Goal: Book appointment/travel/reservation

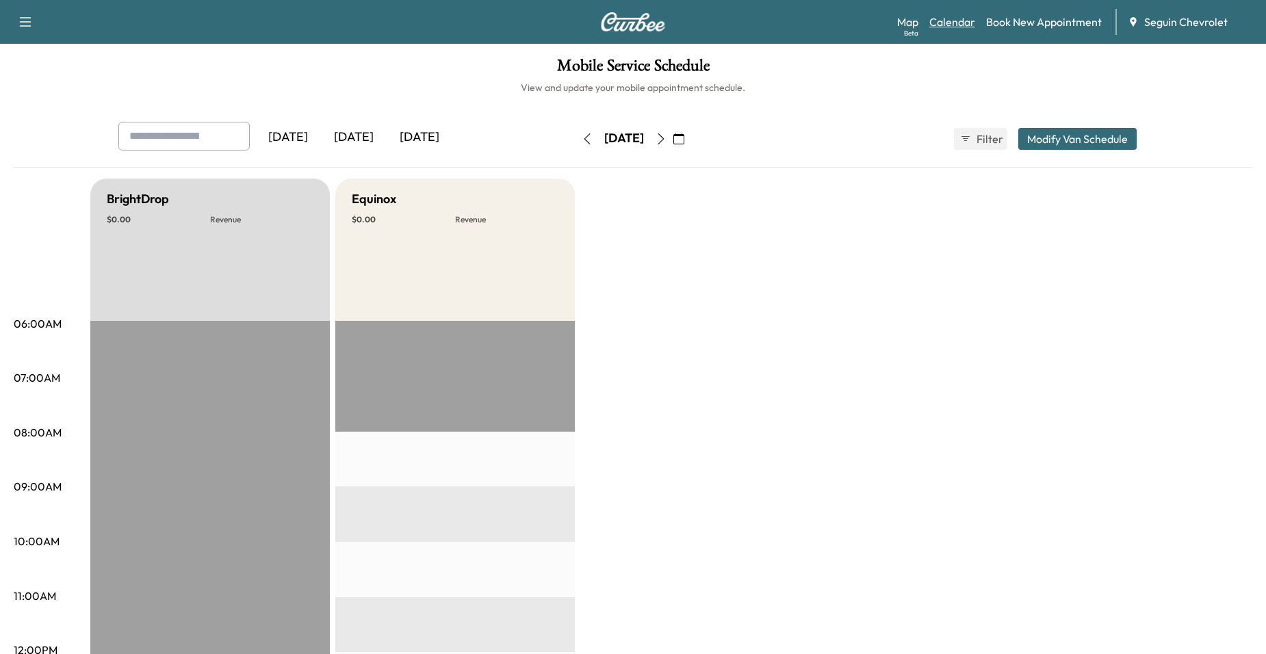
click at [968, 19] on link "Calendar" at bounding box center [952, 22] width 46 height 16
click at [667, 136] on icon "button" at bounding box center [661, 138] width 11 height 11
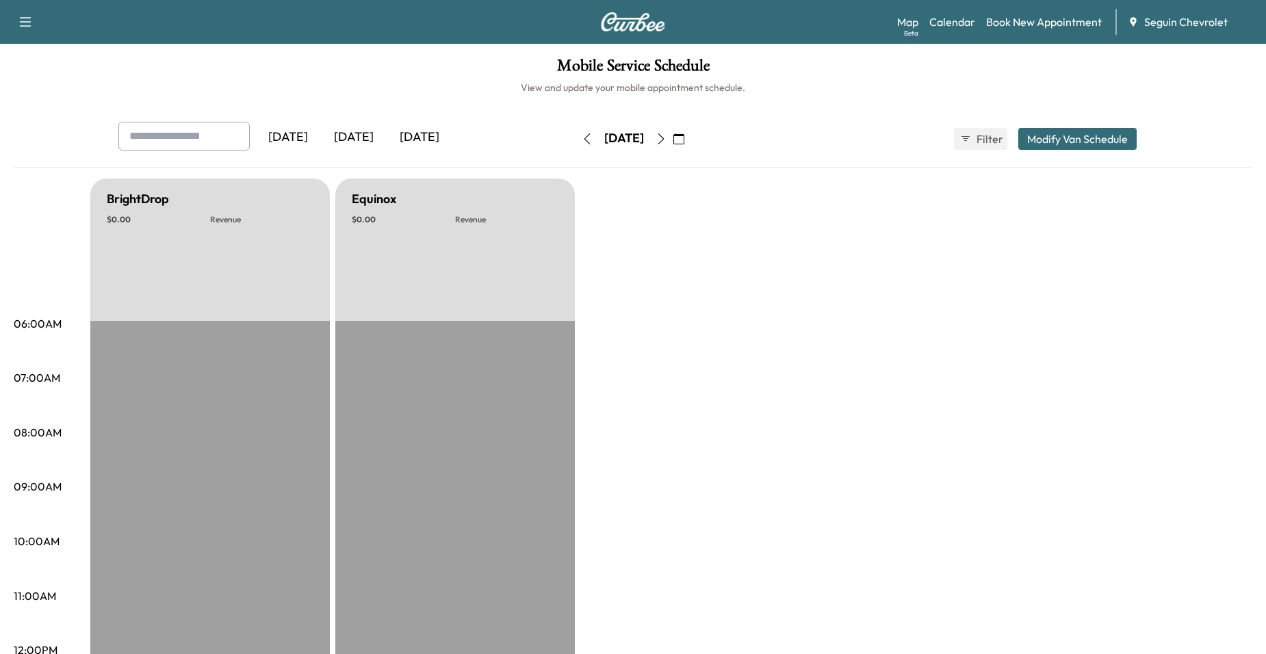
click at [667, 136] on icon "button" at bounding box center [661, 138] width 11 height 11
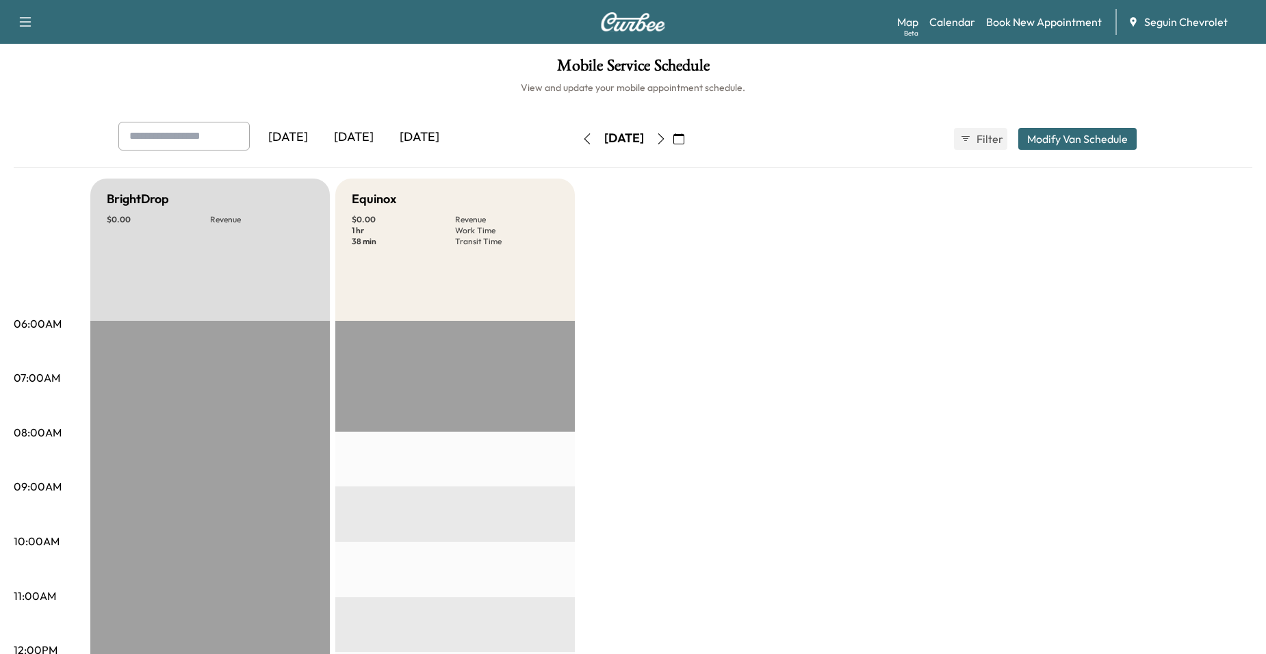
click at [664, 136] on icon "button" at bounding box center [661, 138] width 6 height 11
click at [576, 138] on button "button" at bounding box center [587, 139] width 23 height 22
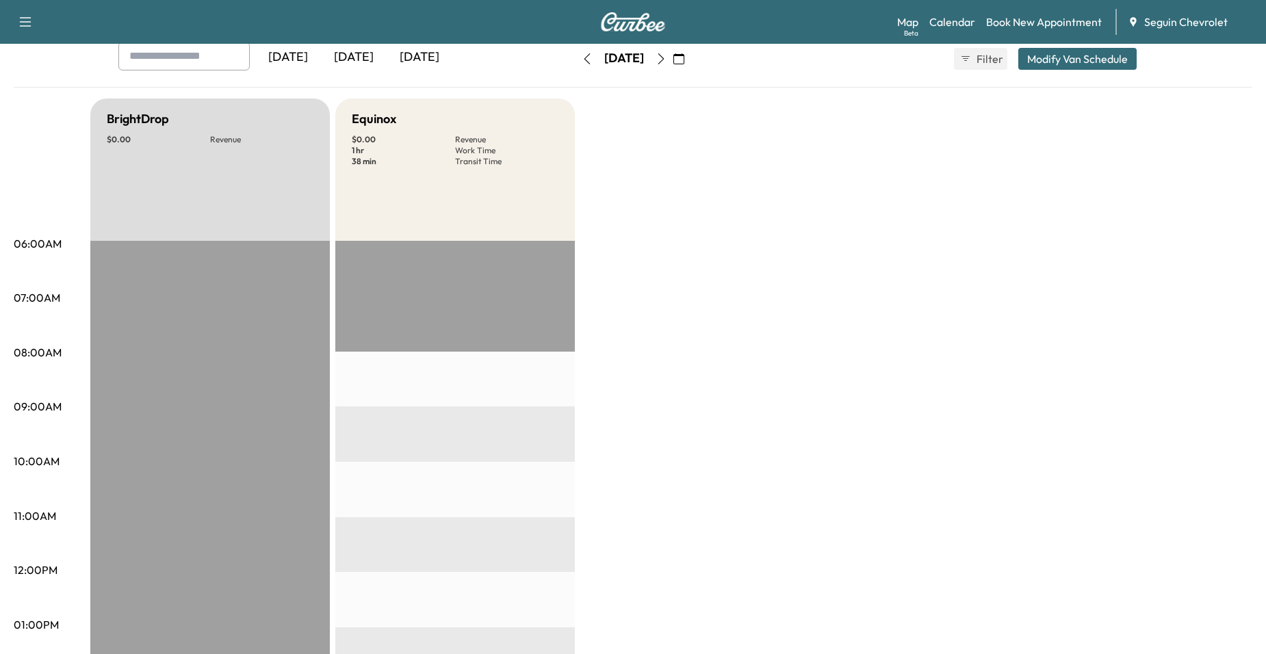
scroll to position [68, 0]
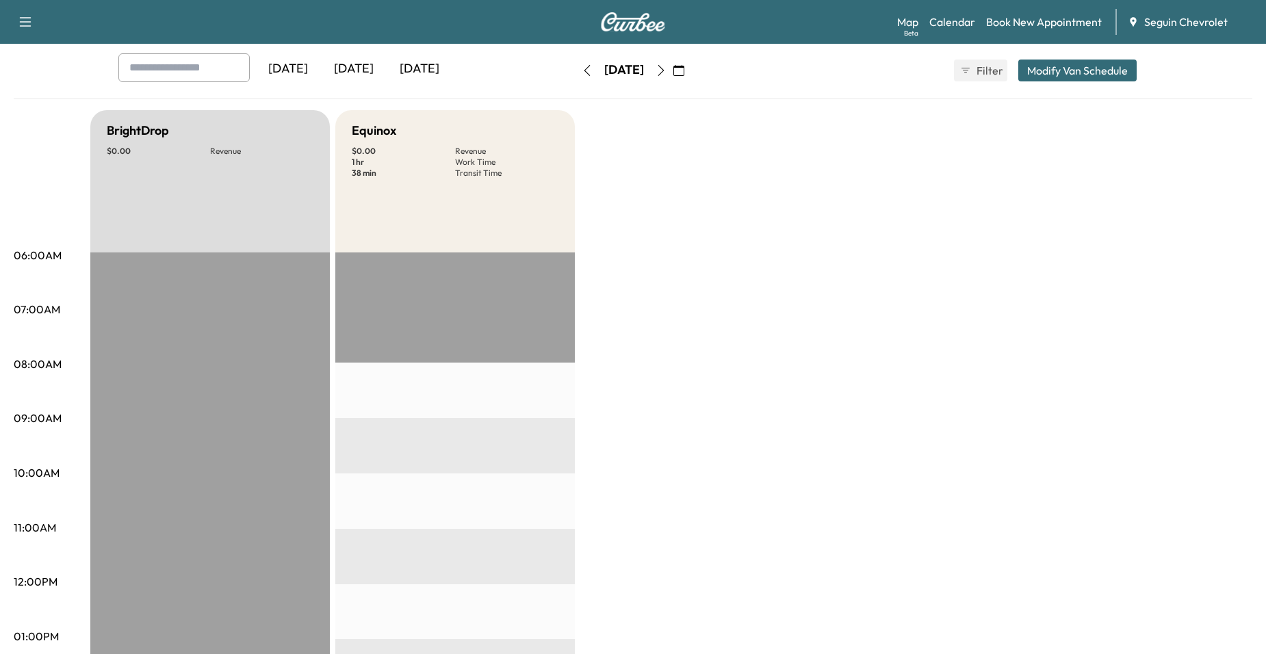
click at [673, 75] on button "button" at bounding box center [660, 71] width 23 height 22
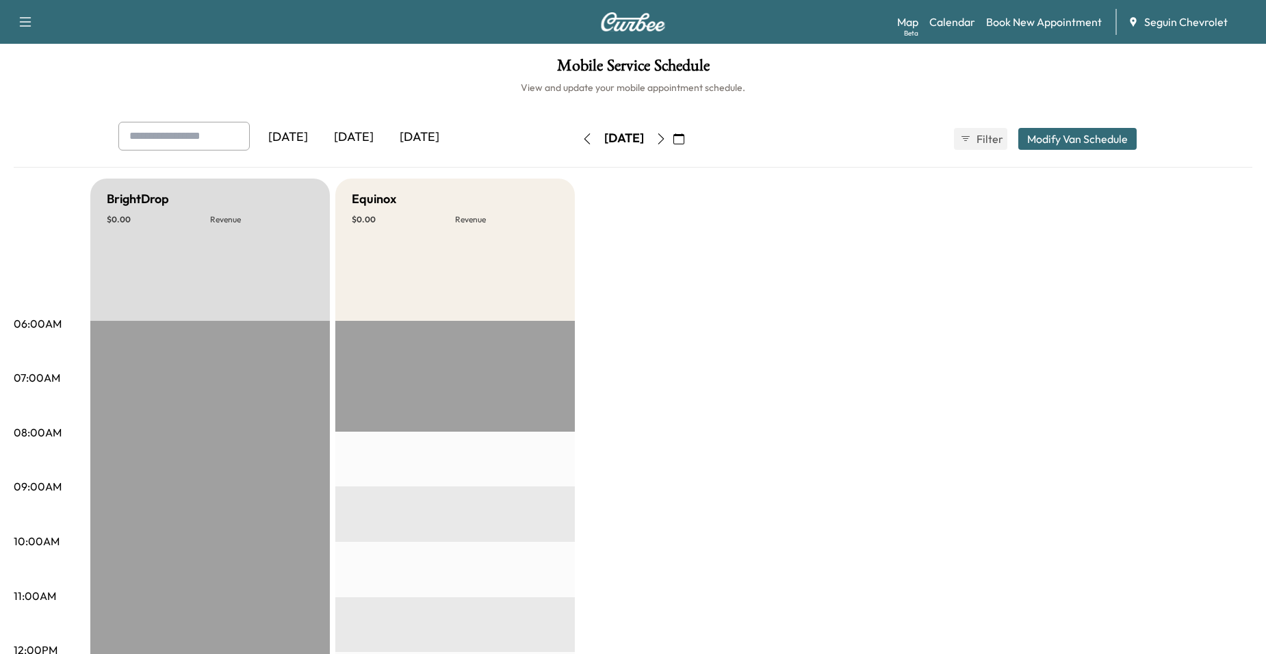
click at [673, 138] on button "button" at bounding box center [660, 139] width 23 height 22
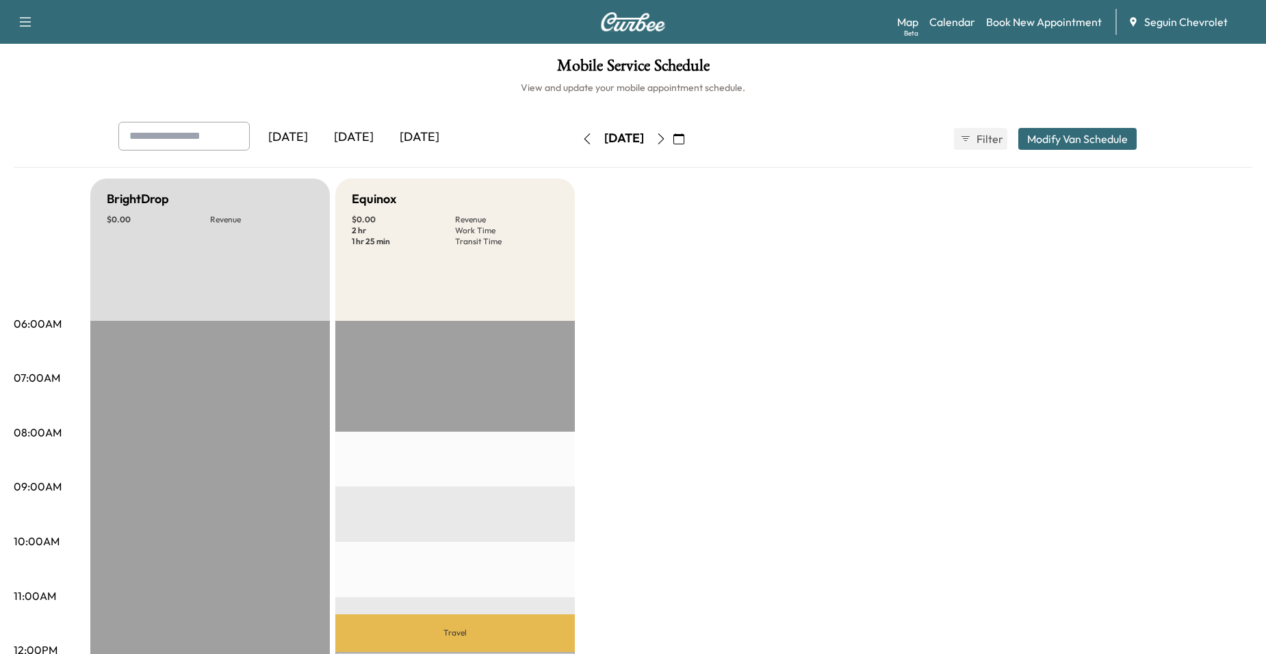
click at [673, 128] on button "button" at bounding box center [660, 139] width 23 height 22
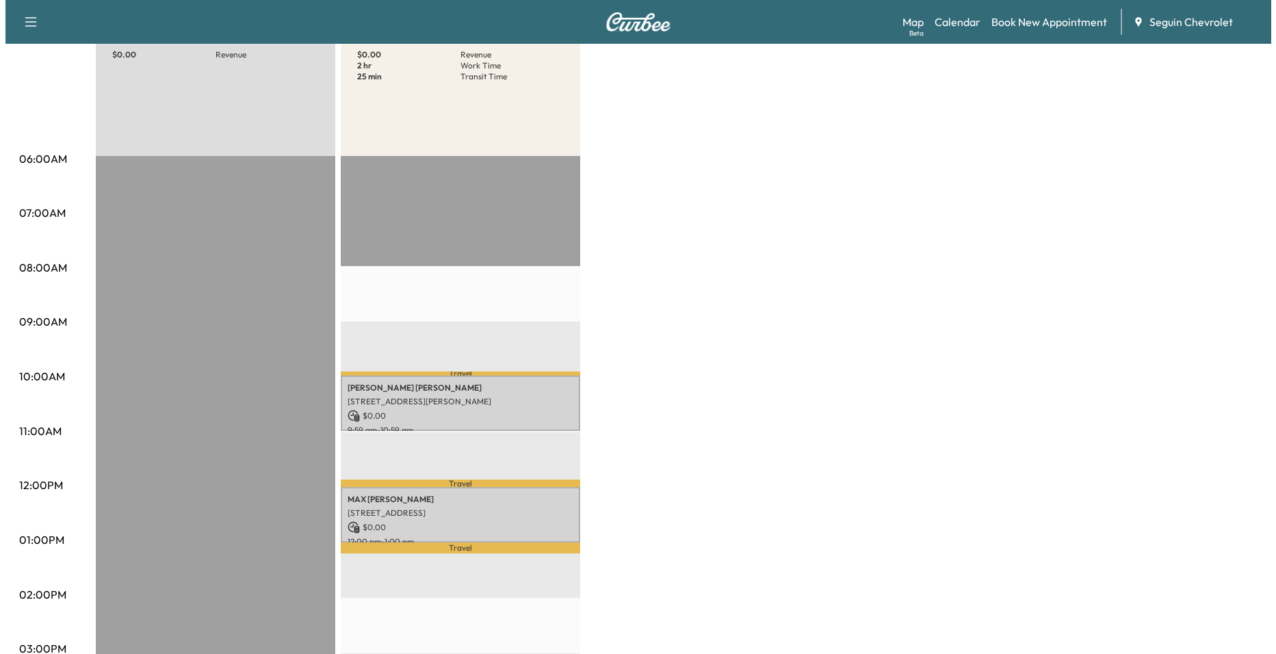
scroll to position [342, 0]
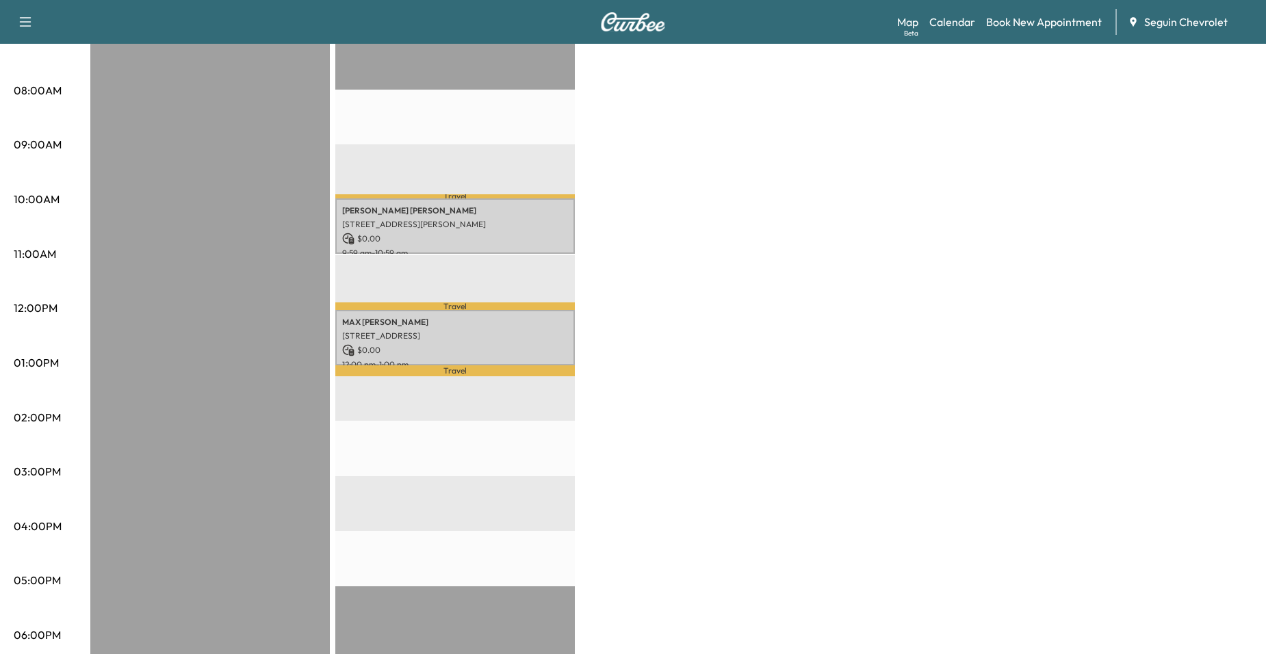
click at [526, 209] on p "[PERSON_NAME]" at bounding box center [455, 210] width 226 height 11
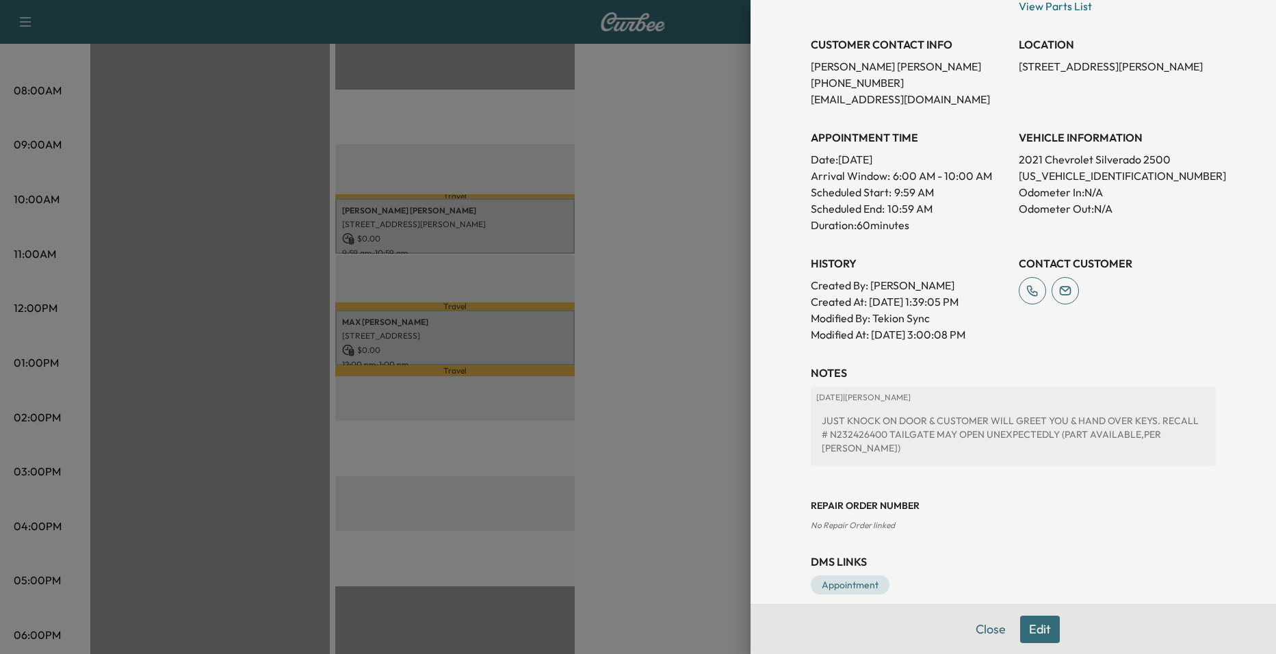
scroll to position [266, 0]
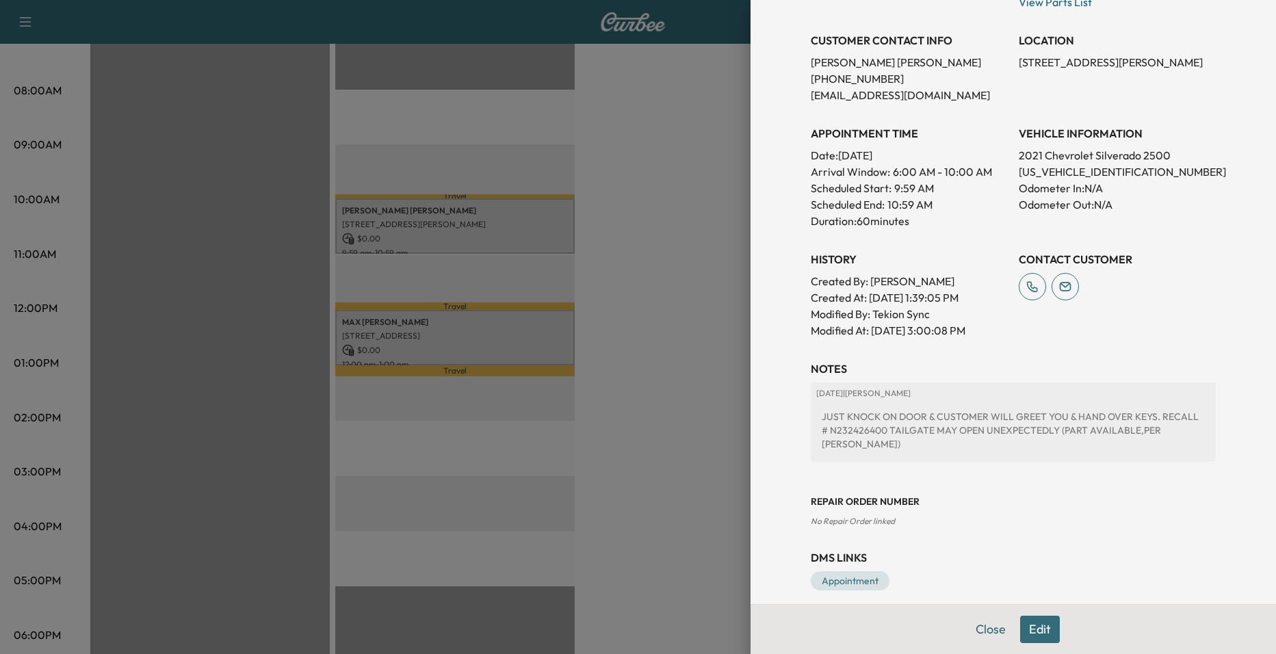
click at [446, 350] on div at bounding box center [638, 327] width 1276 height 654
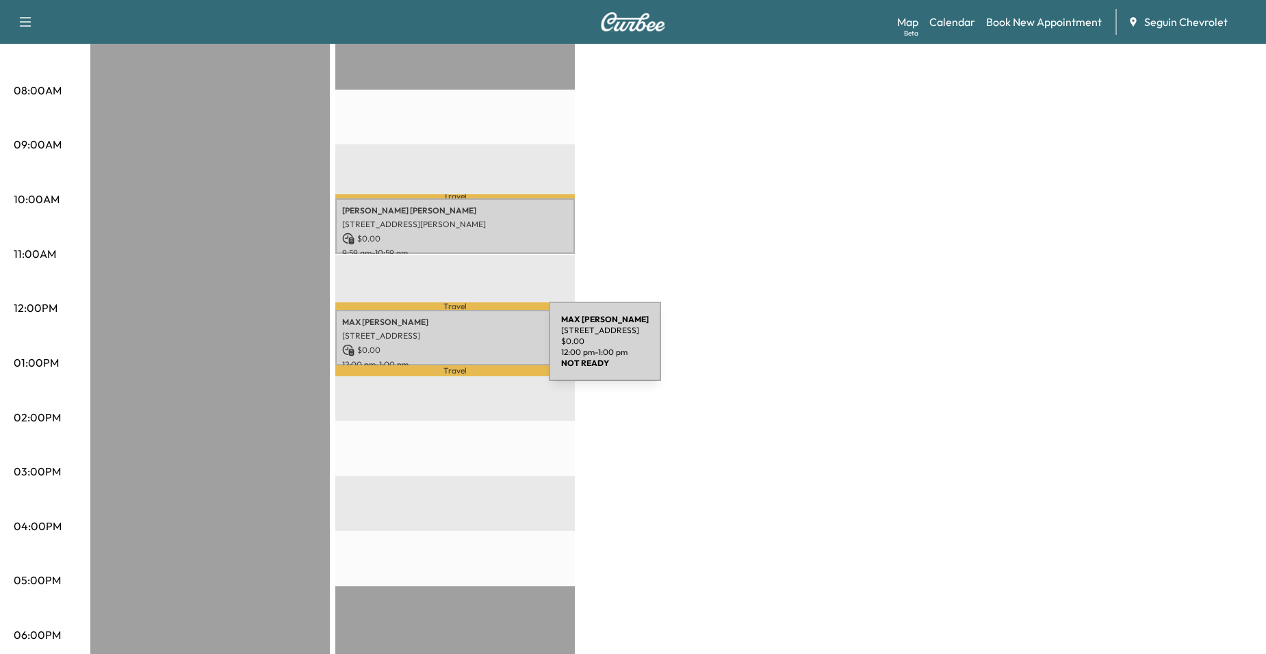
click at [446, 350] on p "$ 0.00" at bounding box center [455, 350] width 226 height 12
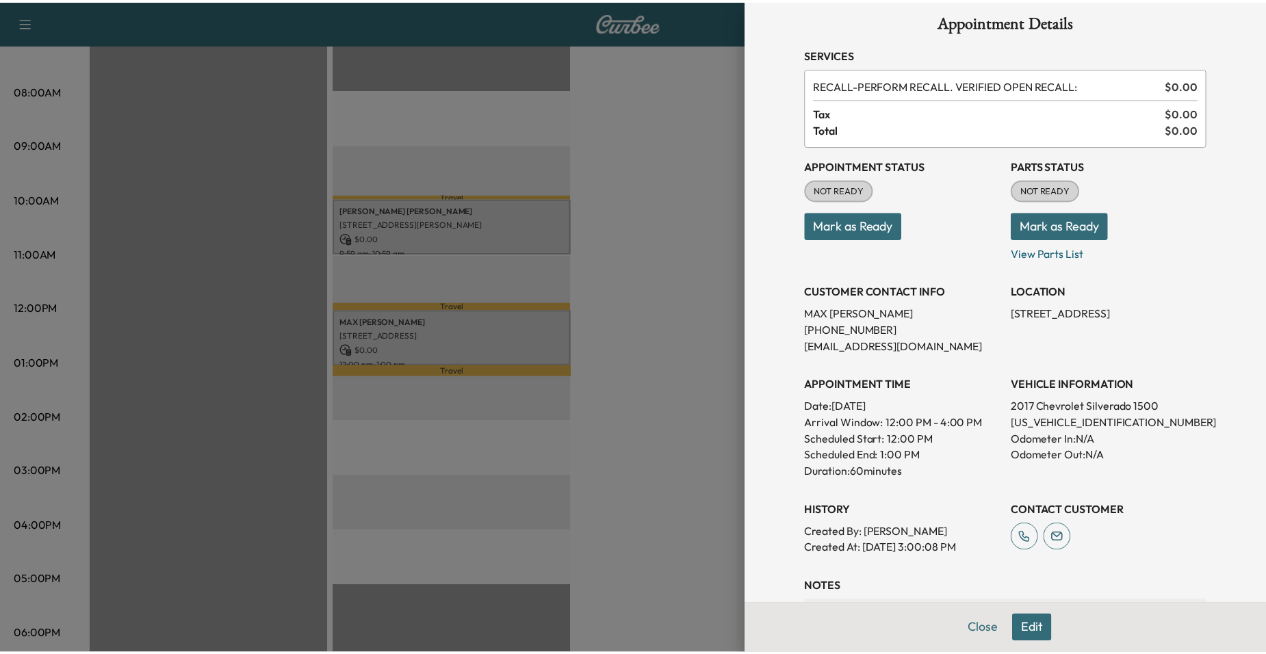
scroll to position [0, 0]
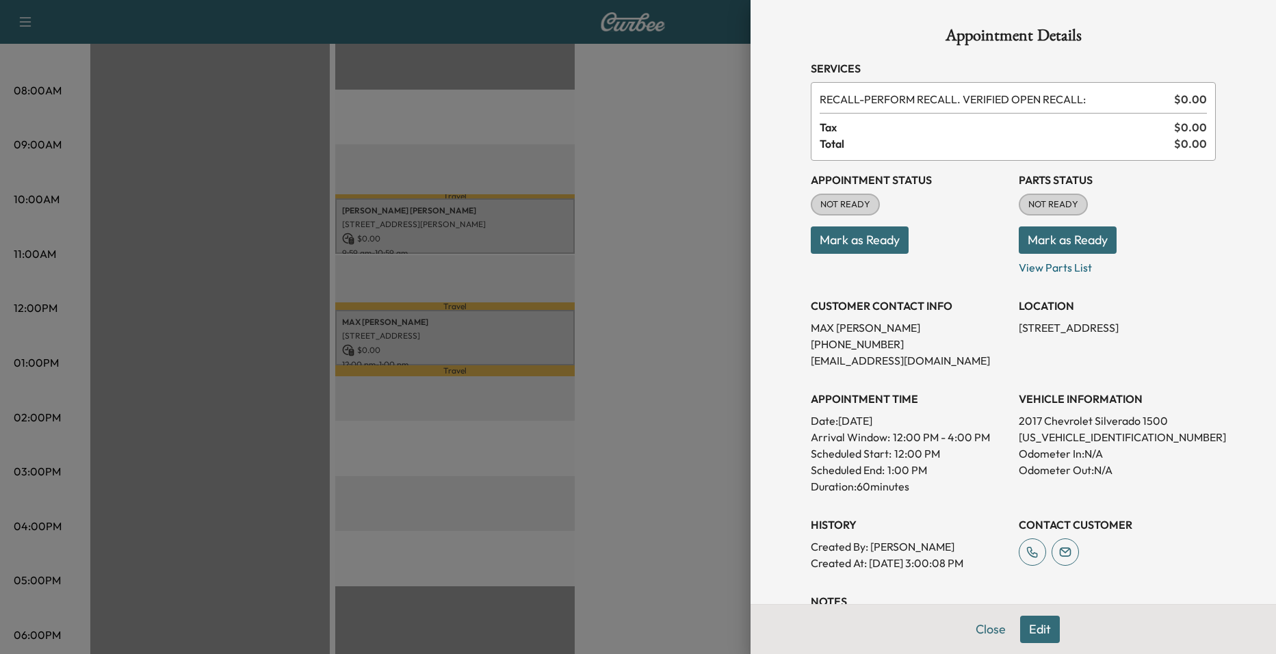
click at [660, 272] on div at bounding box center [638, 327] width 1276 height 654
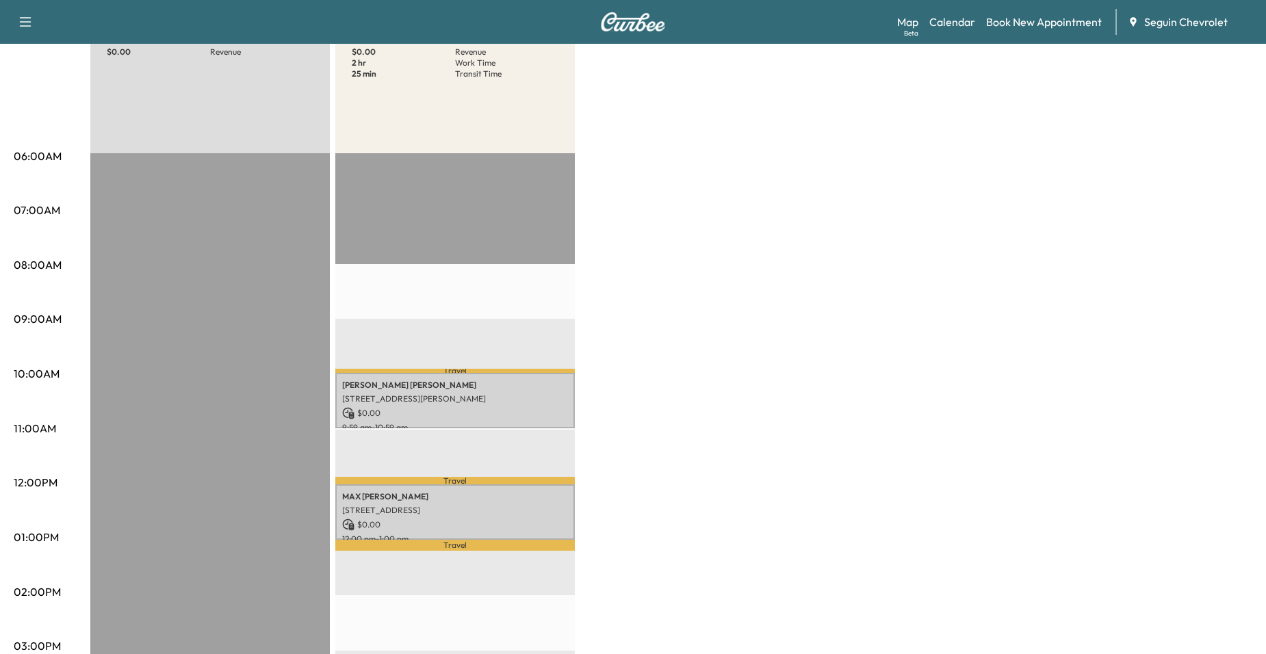
scroll to position [68, 0]
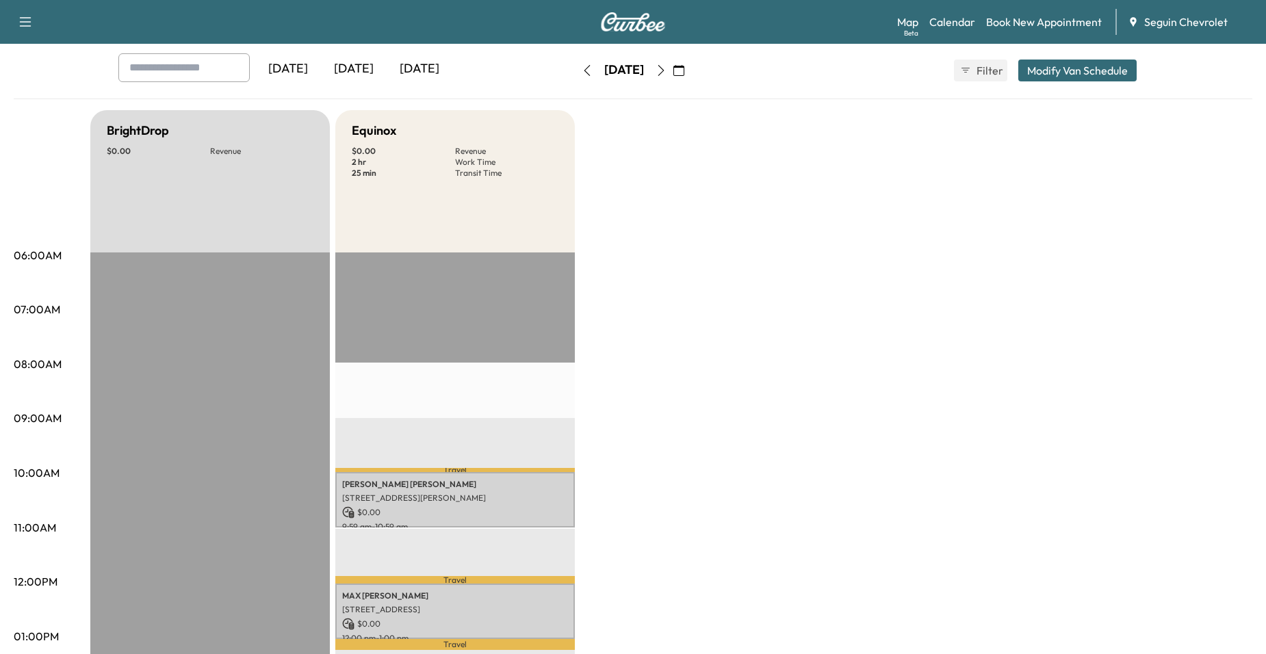
click at [667, 66] on icon "button" at bounding box center [661, 70] width 11 height 11
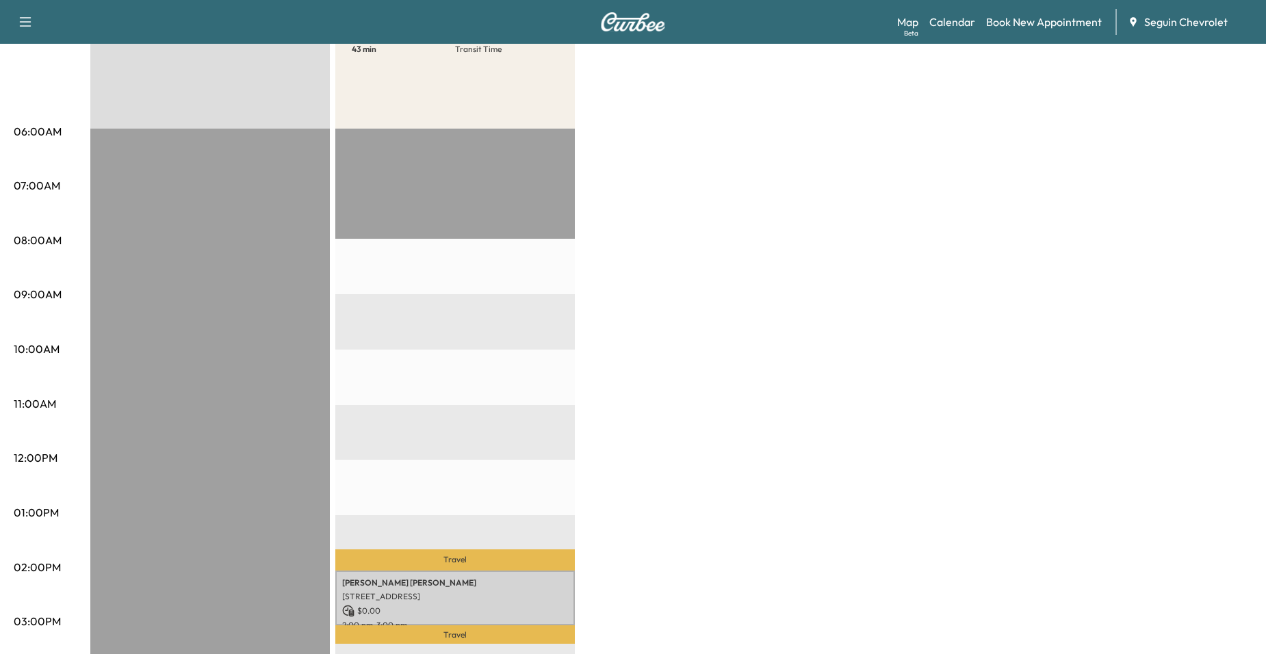
scroll to position [274, 0]
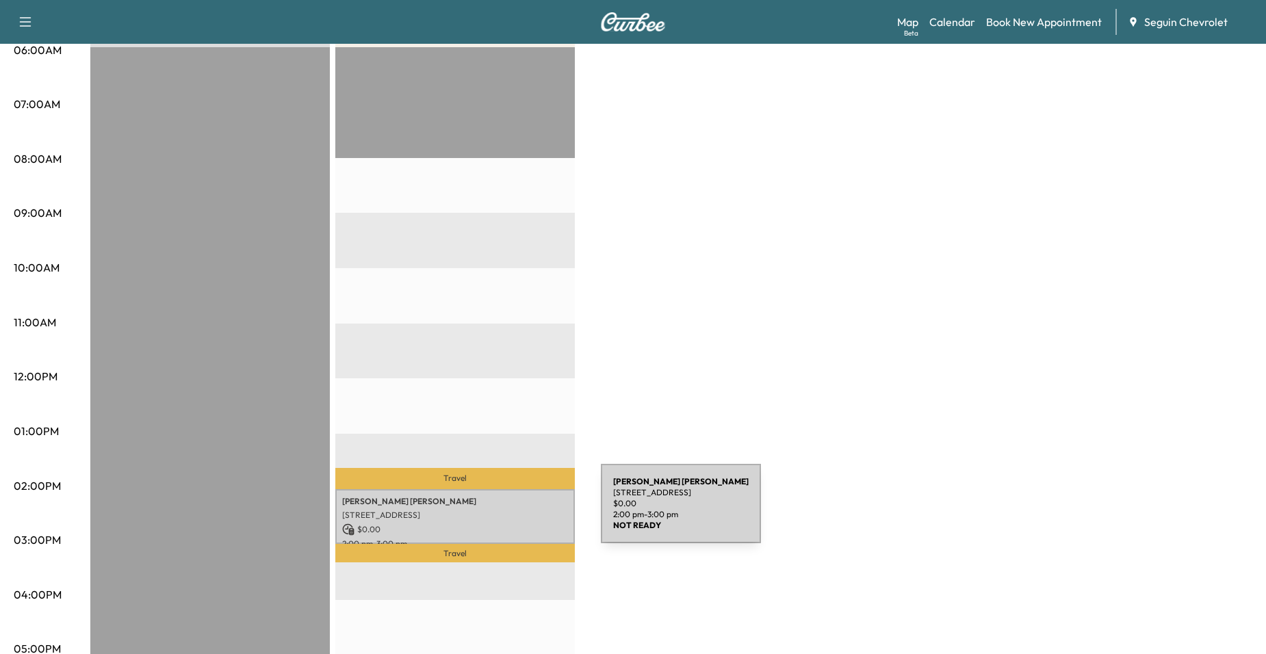
click at [498, 510] on p "[STREET_ADDRESS]" at bounding box center [455, 515] width 226 height 11
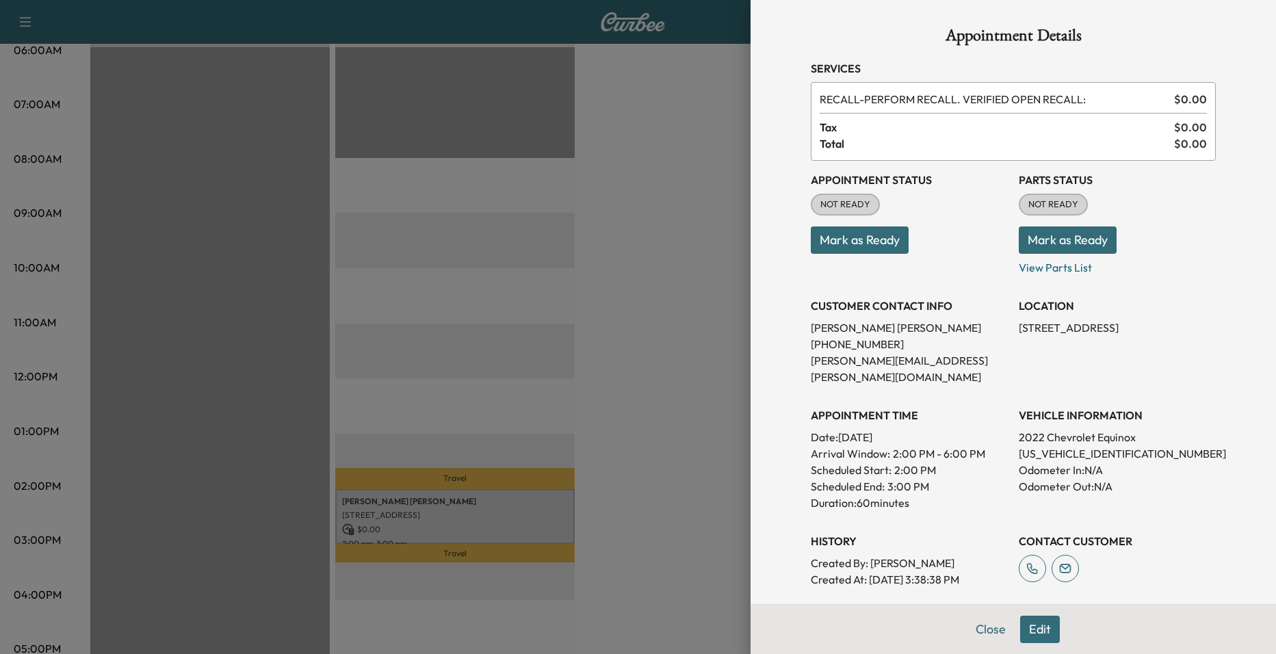
click at [552, 276] on div at bounding box center [638, 327] width 1276 height 654
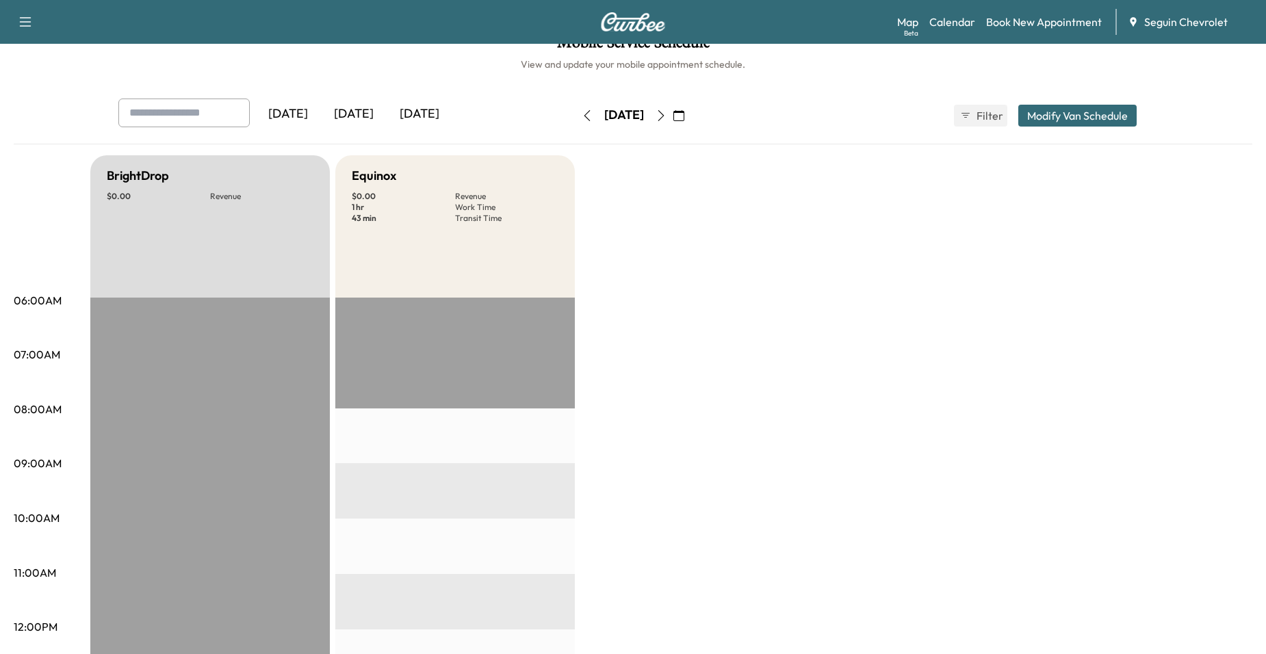
scroll to position [0, 0]
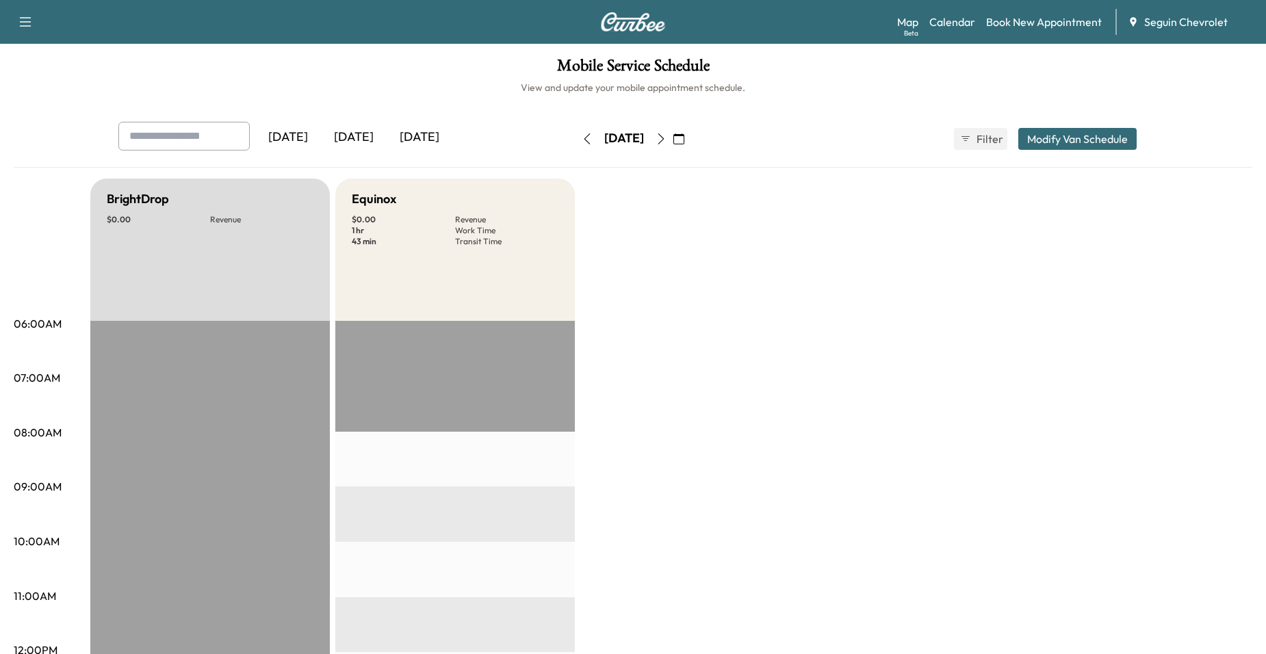
click at [673, 133] on button "button" at bounding box center [660, 139] width 23 height 22
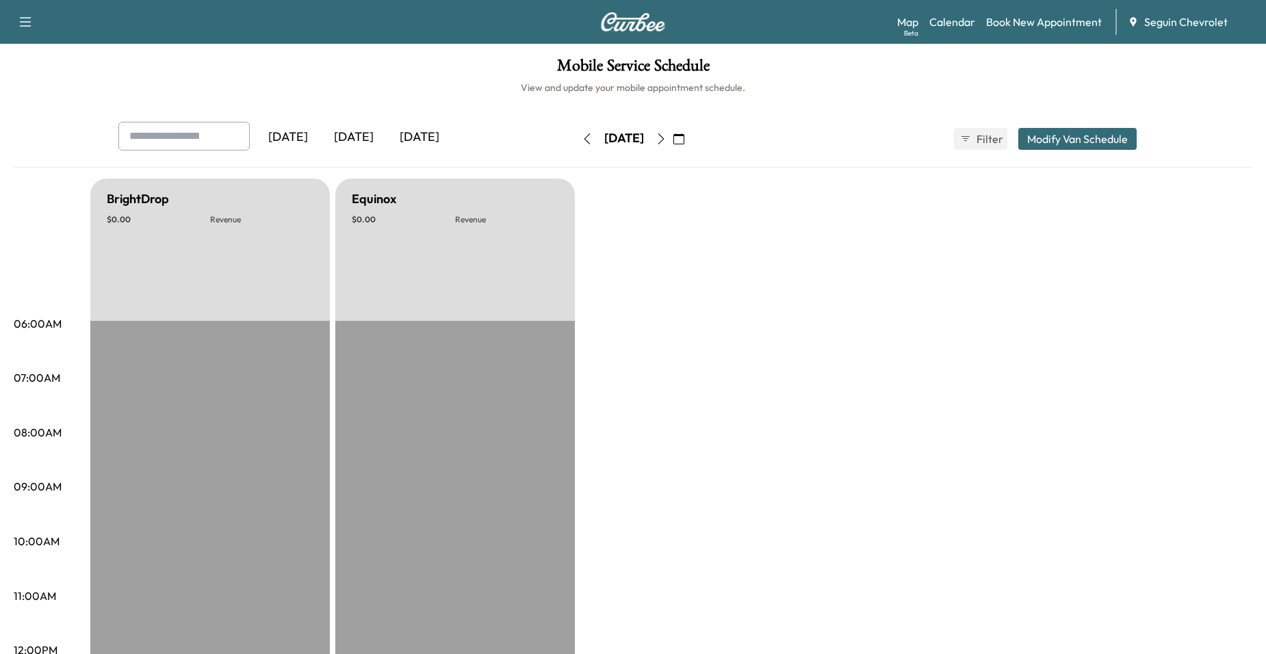
click at [667, 138] on icon "button" at bounding box center [661, 138] width 11 height 11
click at [673, 143] on div "[DATE]" at bounding box center [624, 139] width 97 height 22
click at [673, 140] on button "button" at bounding box center [660, 139] width 23 height 22
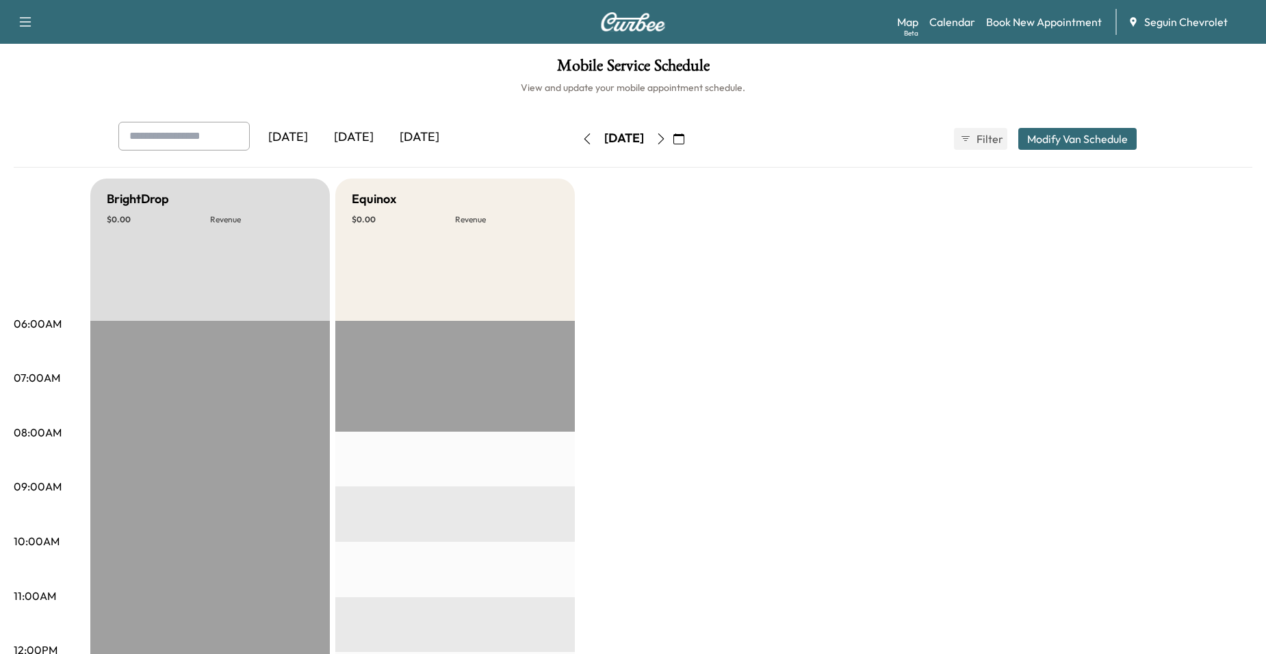
click at [673, 140] on button "button" at bounding box center [660, 139] width 23 height 22
click at [667, 135] on icon "button" at bounding box center [661, 138] width 11 height 11
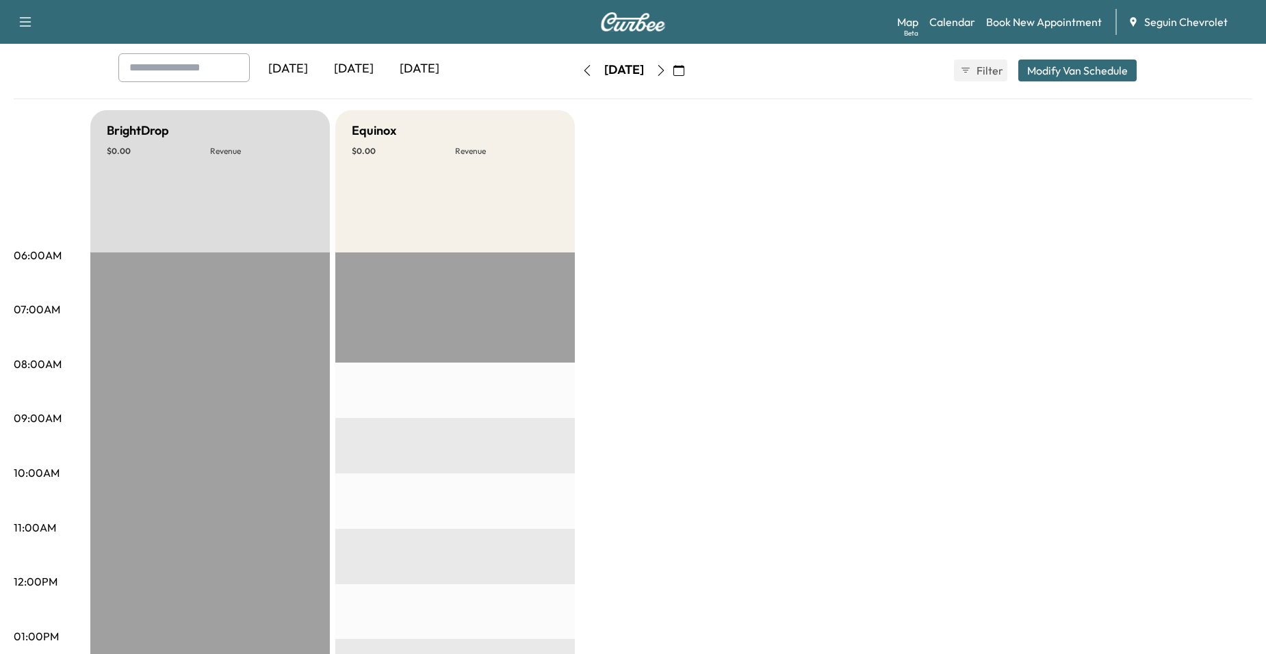
click at [673, 79] on div "[DATE]" at bounding box center [624, 71] width 97 height 22
click at [667, 73] on icon "button" at bounding box center [661, 70] width 11 height 11
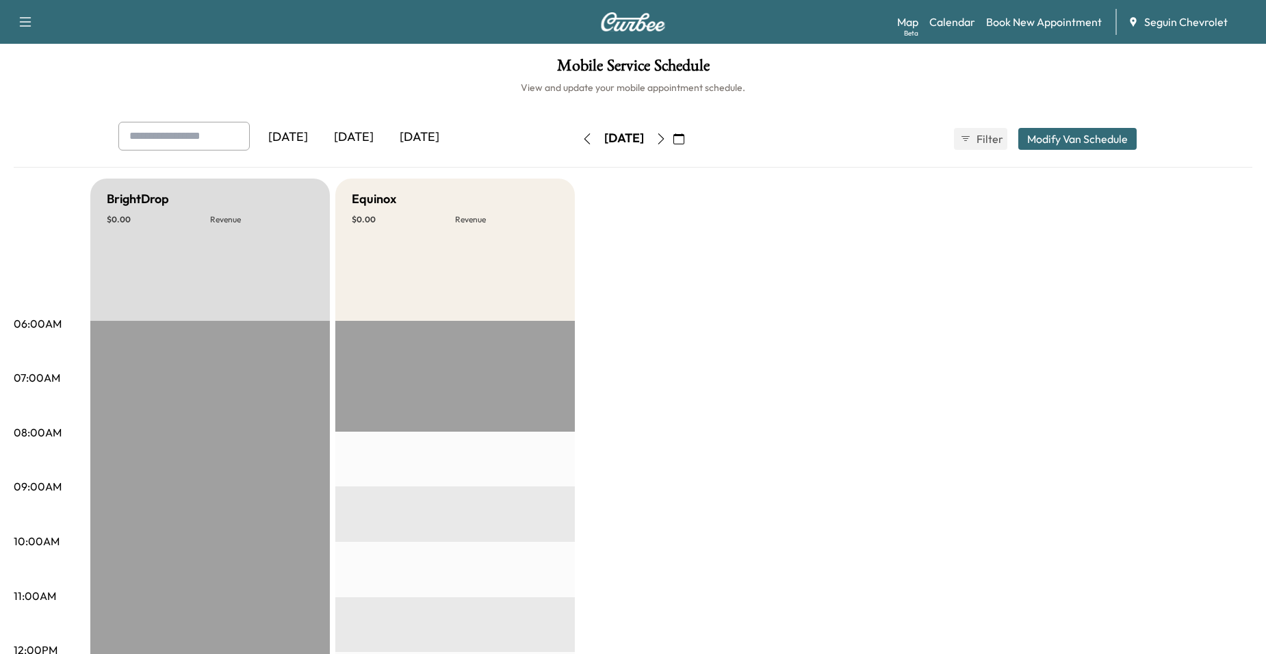
click at [576, 123] on div "[DATE] September 2025 S M T W T F S 31 1 2 3 4 5 6 7 8 9 10 11 12 13 14 15 16 1…" at bounding box center [633, 139] width 115 height 44
click at [576, 133] on button "button" at bounding box center [587, 139] width 23 height 22
click at [576, 133] on div "[DATE]" at bounding box center [624, 139] width 97 height 22
drag, startPoint x: 545, startPoint y: 133, endPoint x: 529, endPoint y: 142, distance: 18.7
click at [582, 142] on icon "button" at bounding box center [587, 138] width 11 height 11
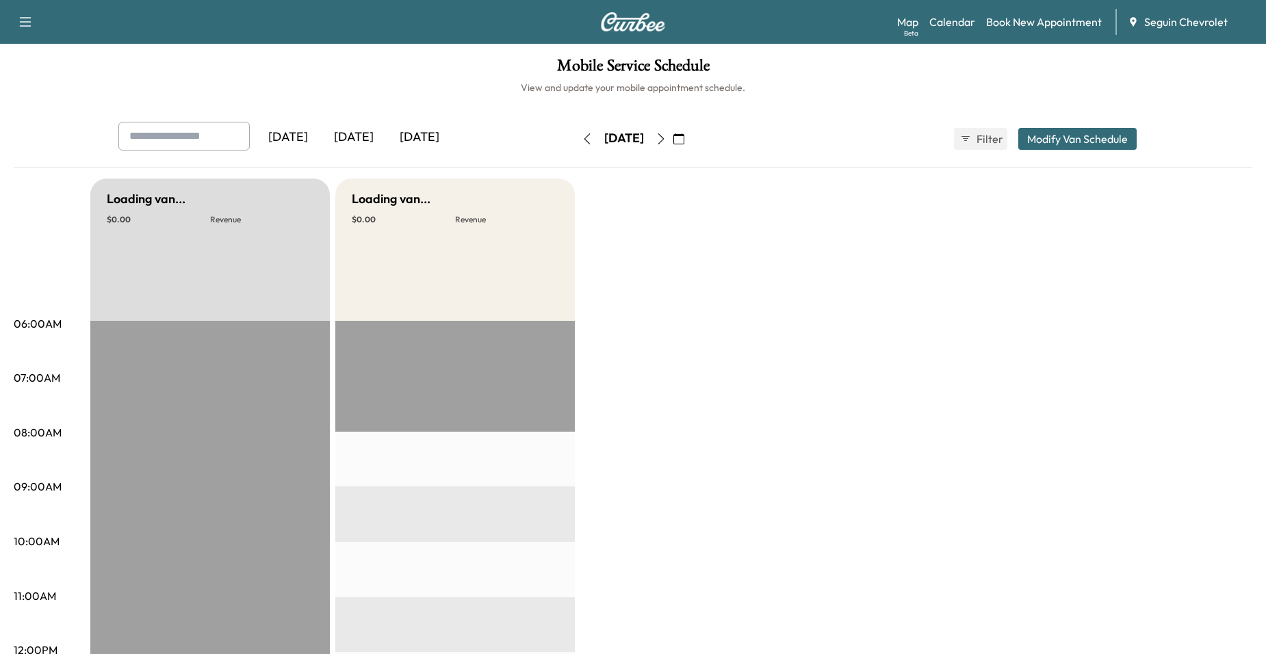
click at [582, 137] on icon "button" at bounding box center [587, 138] width 11 height 11
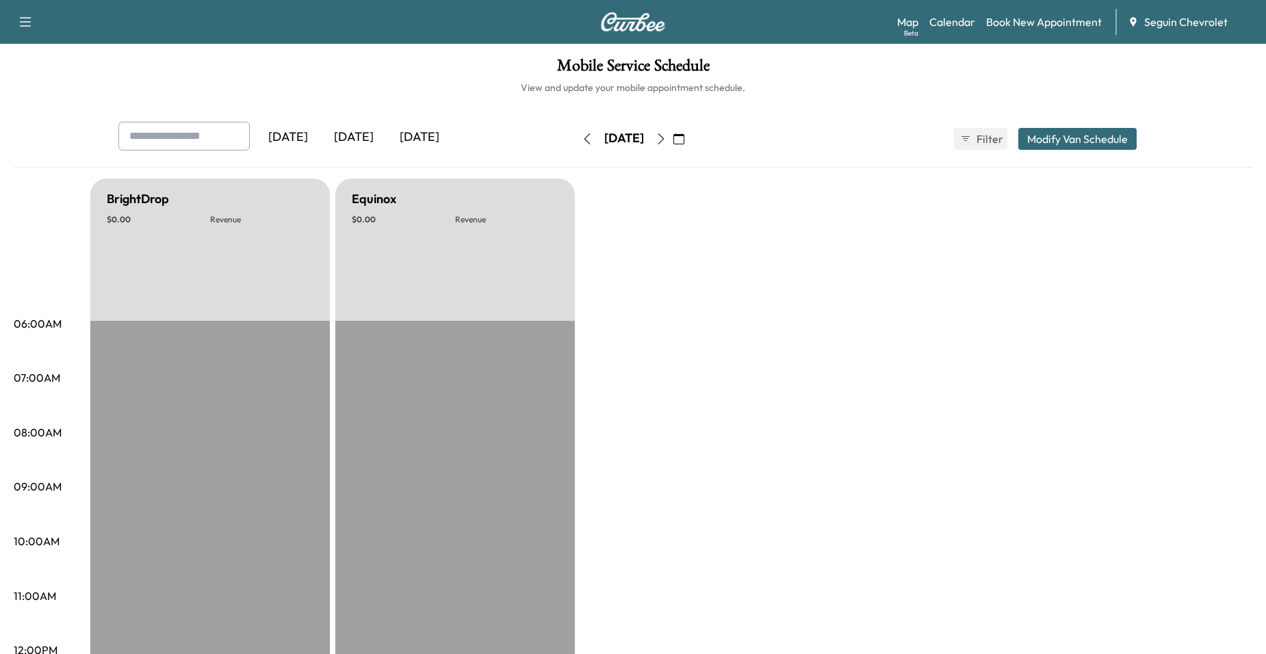
click at [576, 131] on button "button" at bounding box center [587, 139] width 23 height 22
click at [582, 133] on icon "button" at bounding box center [587, 138] width 11 height 11
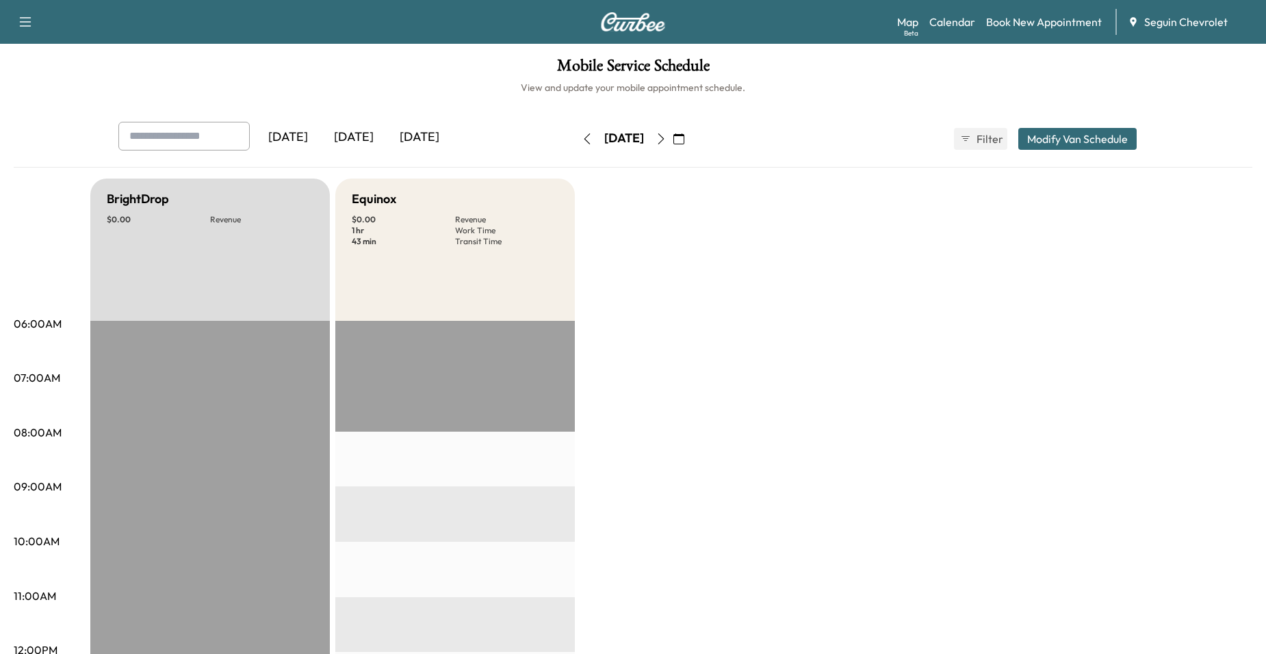
click at [576, 132] on button "button" at bounding box center [587, 139] width 23 height 22
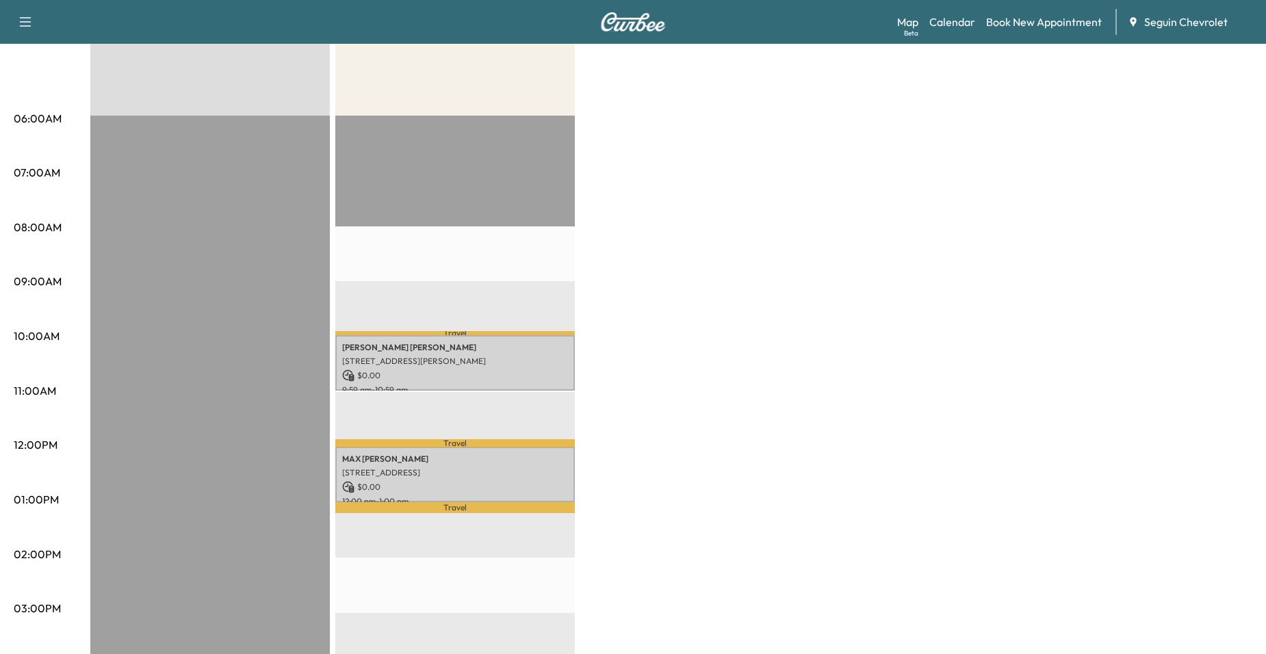
click at [473, 331] on p "Travel" at bounding box center [455, 333] width 240 height 5
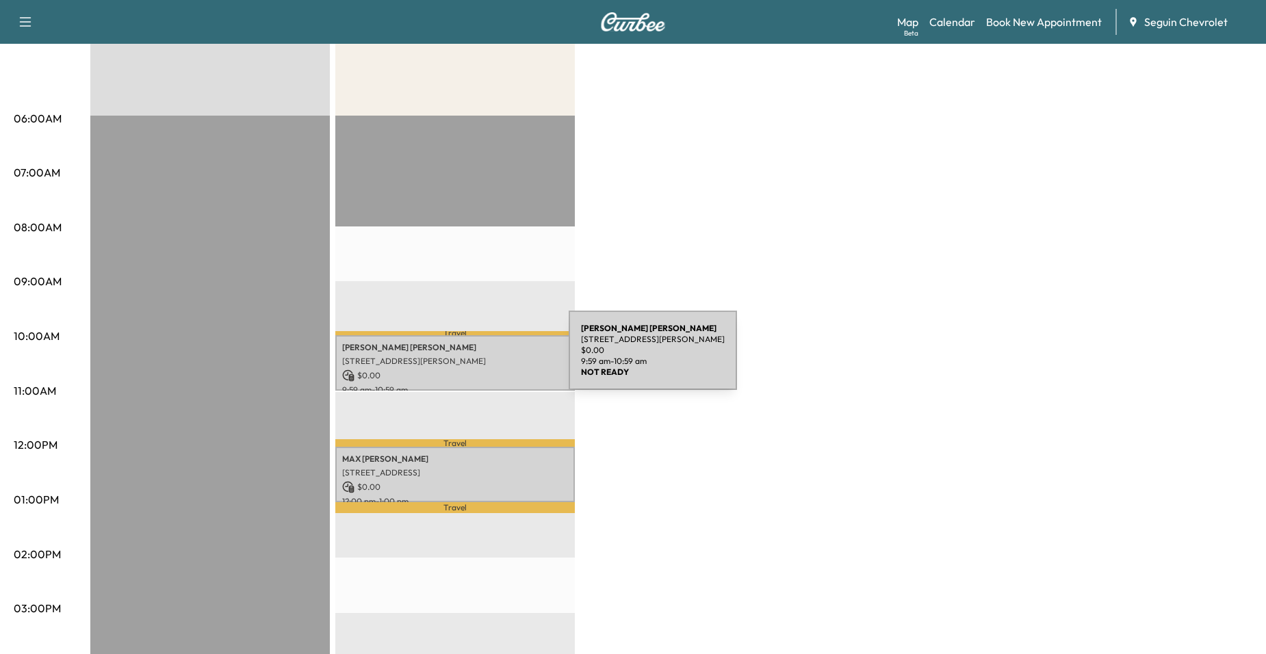
click at [466, 359] on p "[STREET_ADDRESS][PERSON_NAME]" at bounding box center [455, 361] width 226 height 11
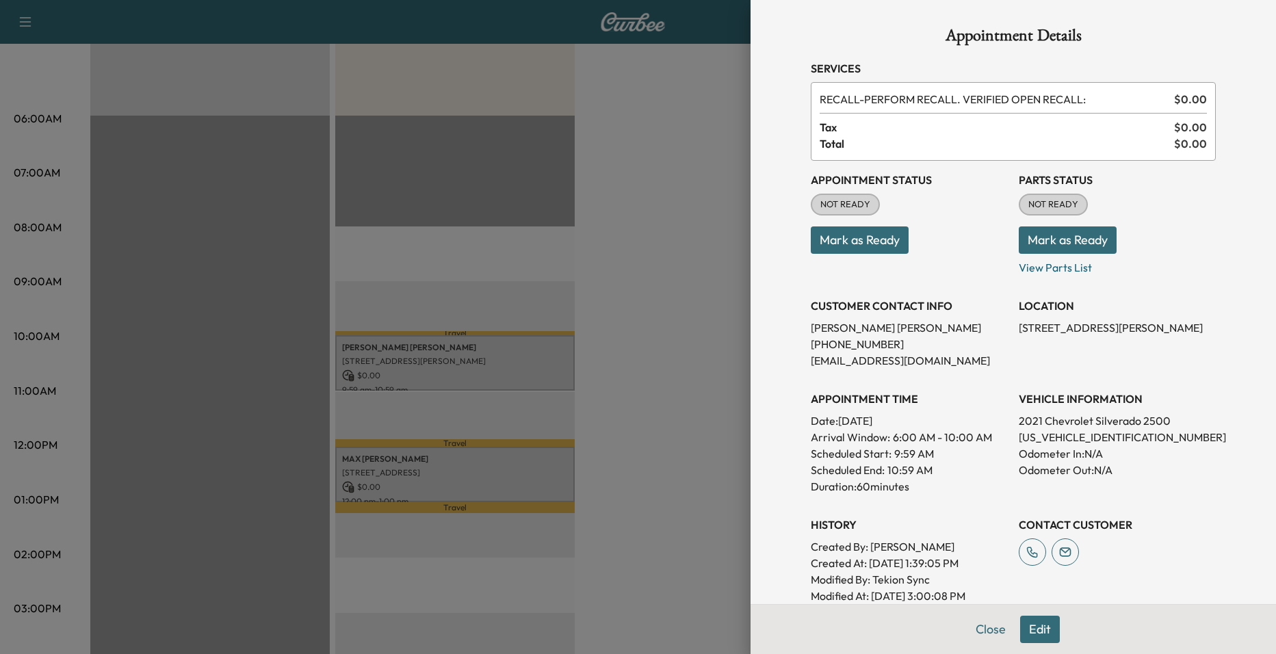
click at [617, 399] on div at bounding box center [638, 327] width 1276 height 654
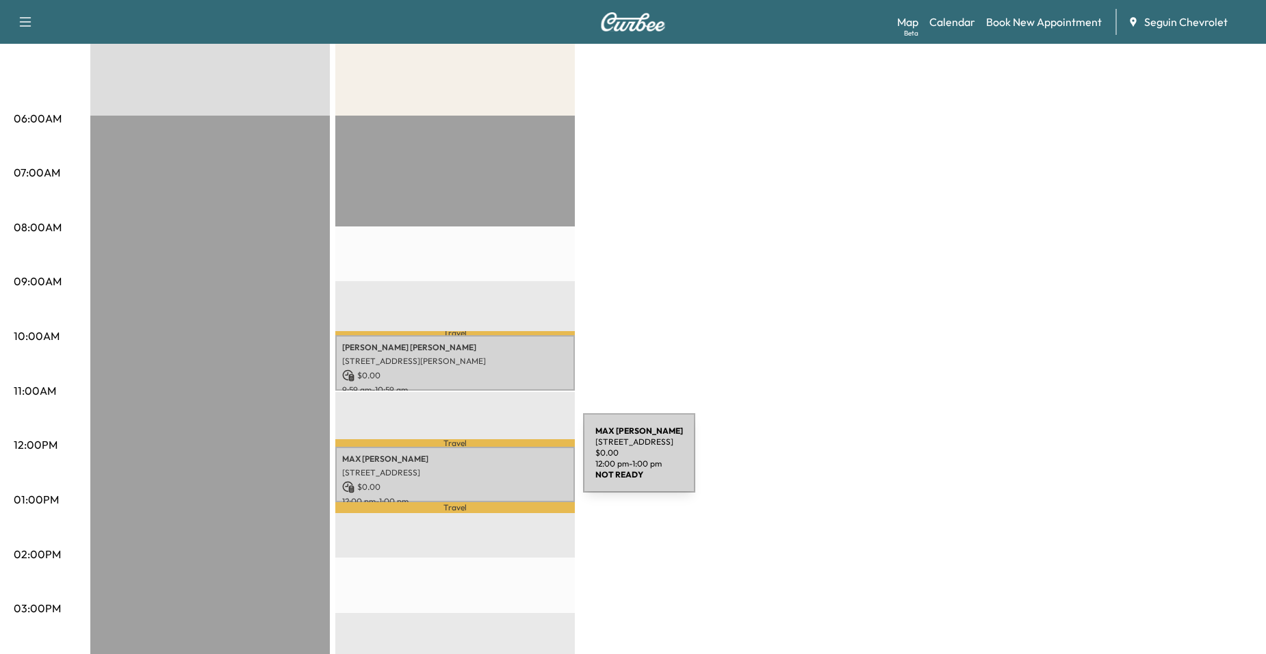
click at [475, 471] on p "[STREET_ADDRESS]" at bounding box center [455, 472] width 226 height 11
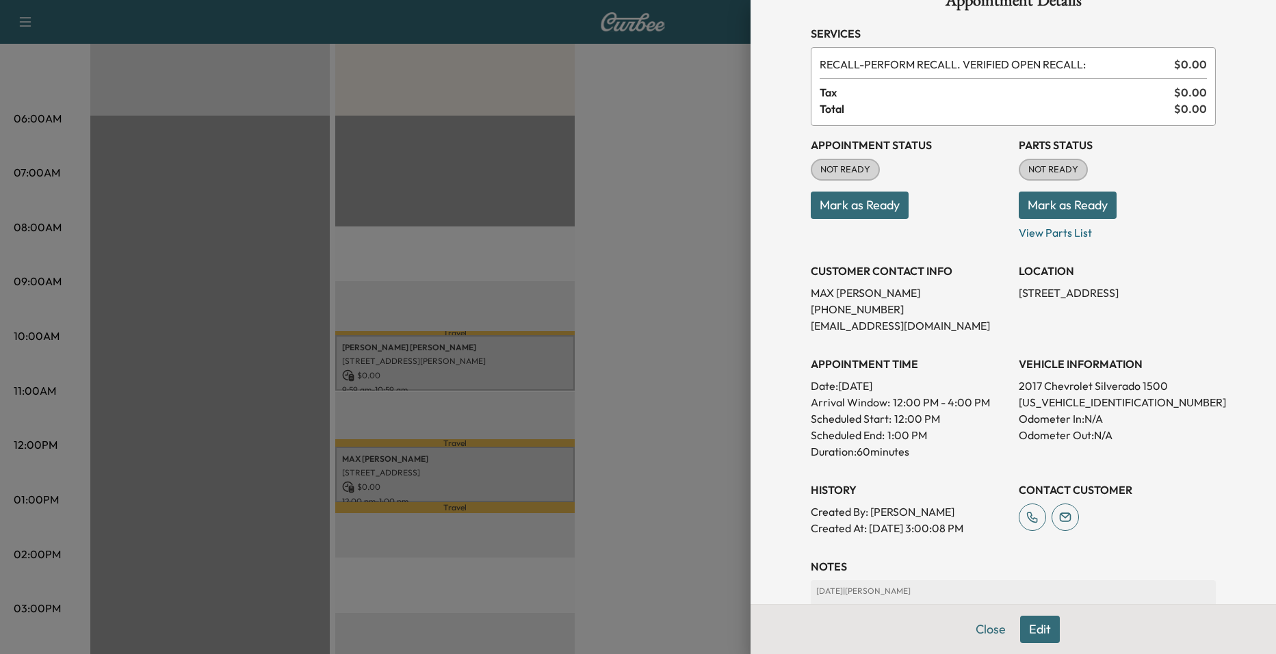
scroll to position [68, 0]
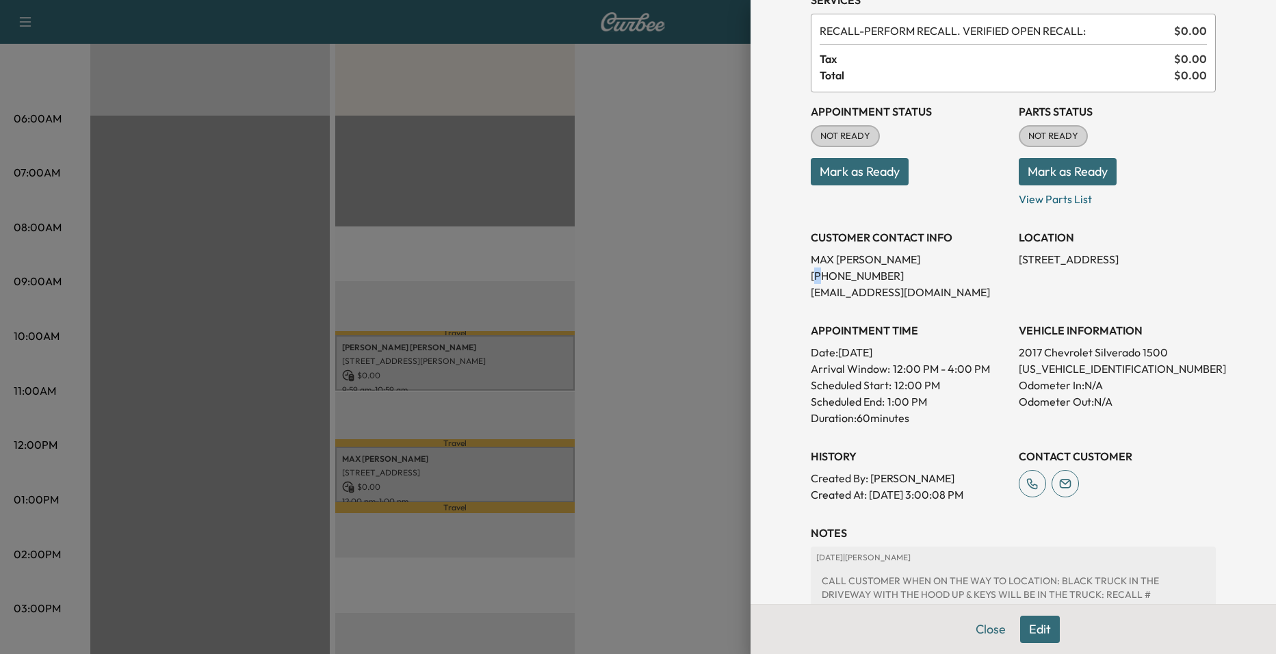
click at [811, 274] on p "[PHONE_NUMBER]" at bounding box center [909, 276] width 197 height 16
click at [797, 276] on div "Appointment Details Services RECALL - PERFORM RECALL. VERIFIED OPEN RECALL: $ 0…" at bounding box center [1014, 357] width 438 height 851
drag, startPoint x: 799, startPoint y: 276, endPoint x: 870, endPoint y: 274, distance: 70.5
click at [870, 274] on div "Appointment Details Services RECALL - PERFORM RECALL. VERIFIED OPEN RECALL: $ 0…" at bounding box center [1014, 357] width 438 height 851
drag, startPoint x: 870, startPoint y: 274, endPoint x: 857, endPoint y: 275, distance: 13.0
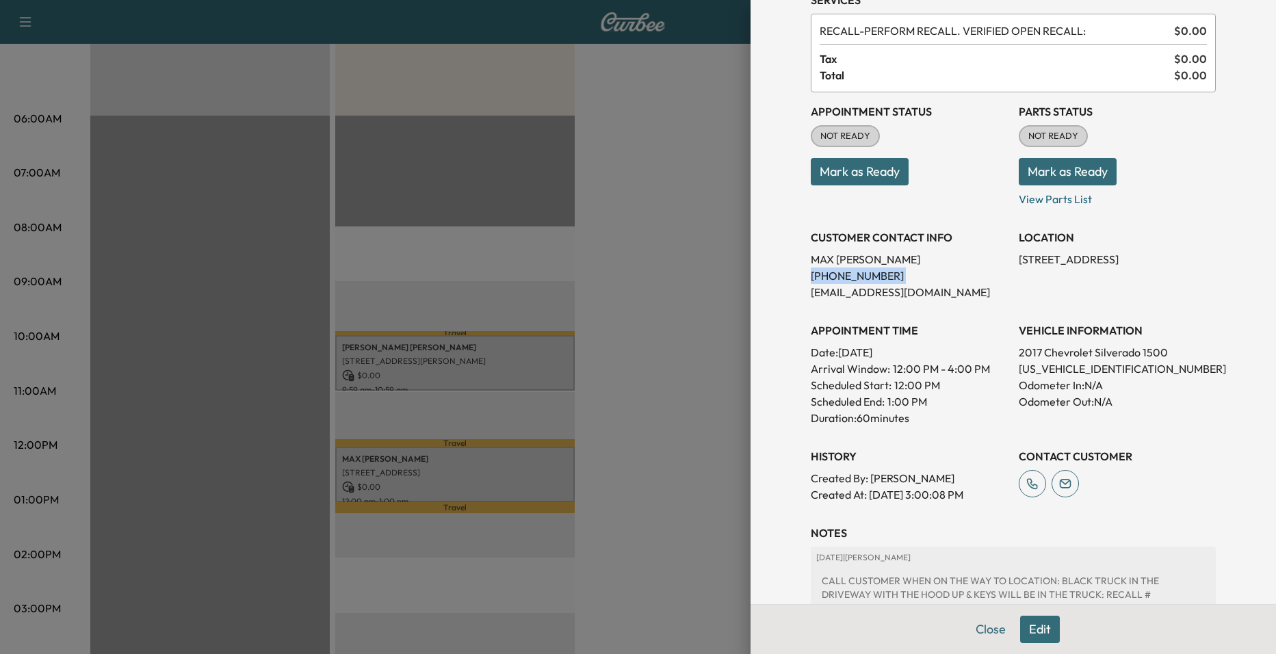
copy p "[PHONE_NUMBER]"
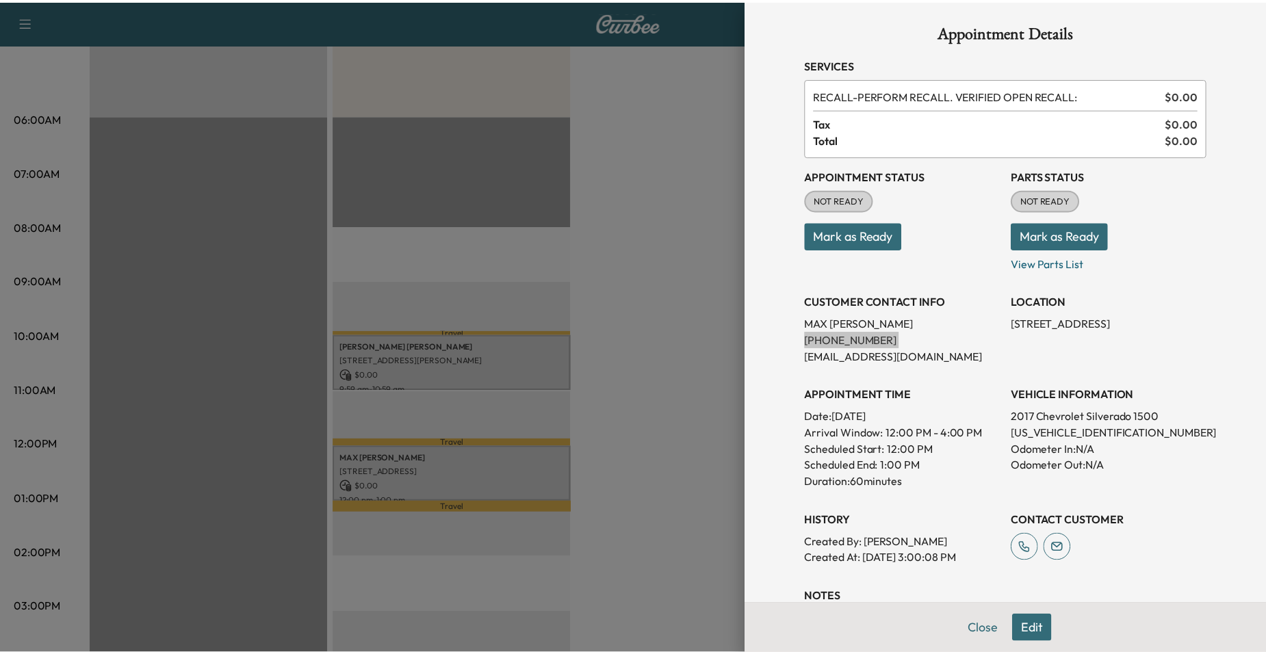
scroll to position [0, 0]
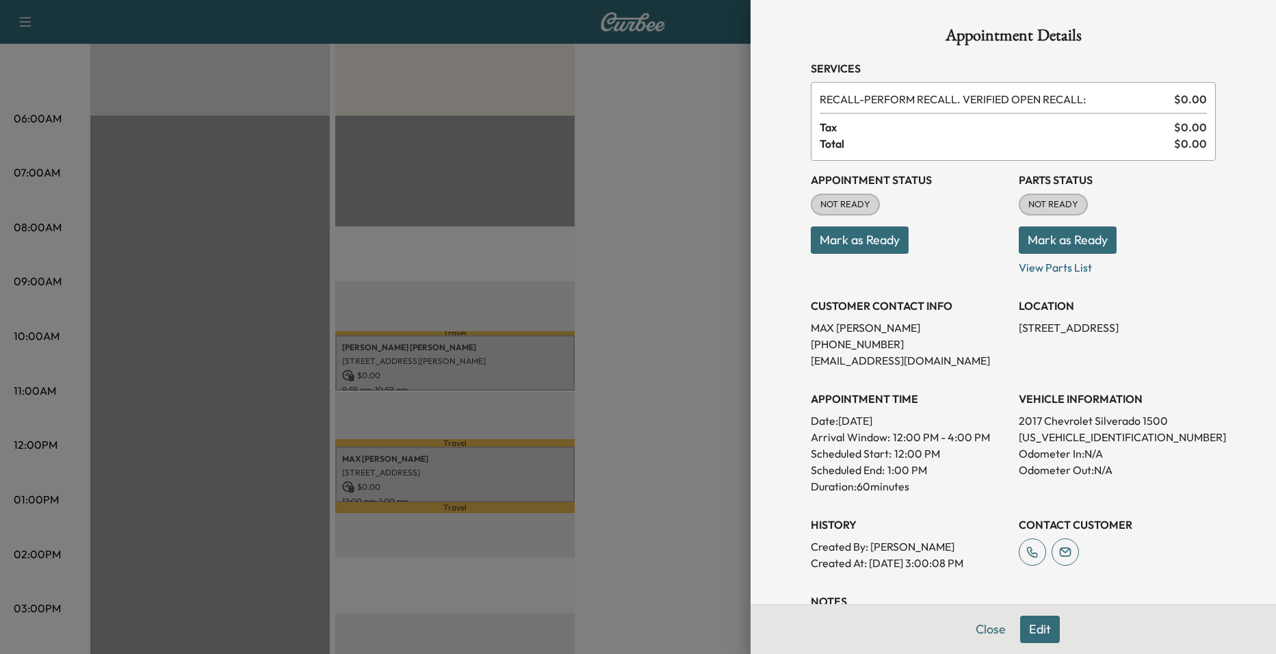
click at [673, 313] on div at bounding box center [638, 327] width 1276 height 654
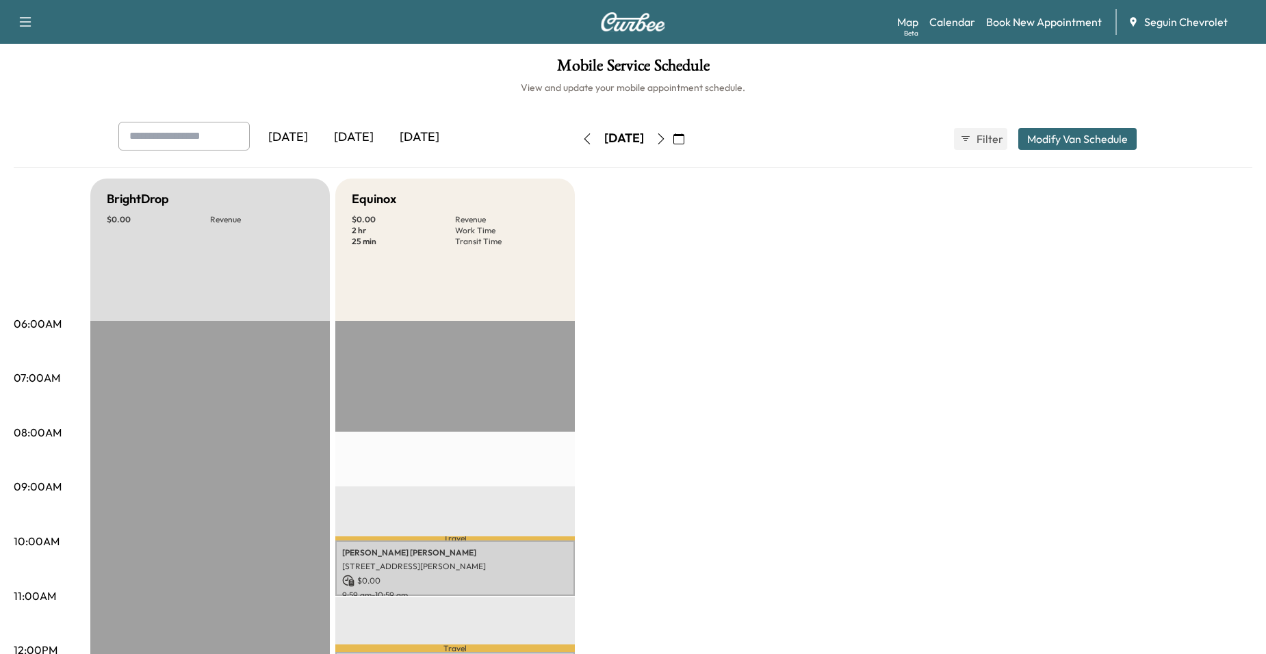
click at [667, 136] on icon "button" at bounding box center [661, 138] width 11 height 11
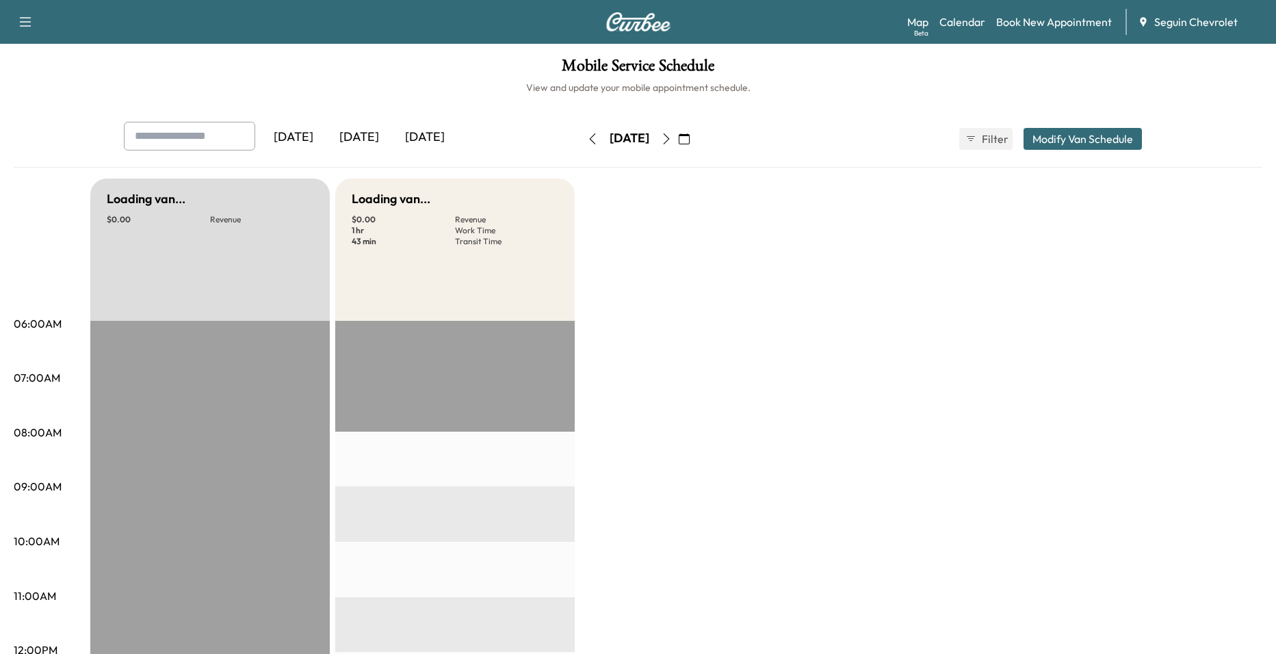
click at [672, 136] on icon "button" at bounding box center [666, 138] width 11 height 11
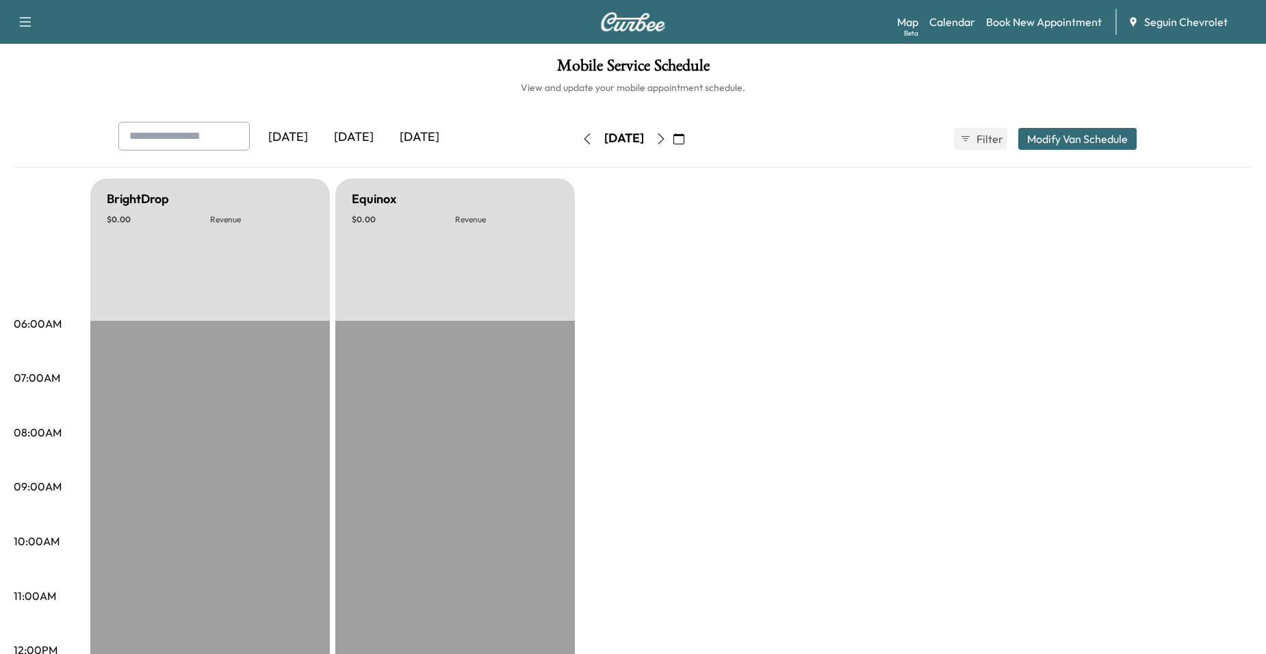
click at [667, 136] on icon "button" at bounding box center [661, 138] width 11 height 11
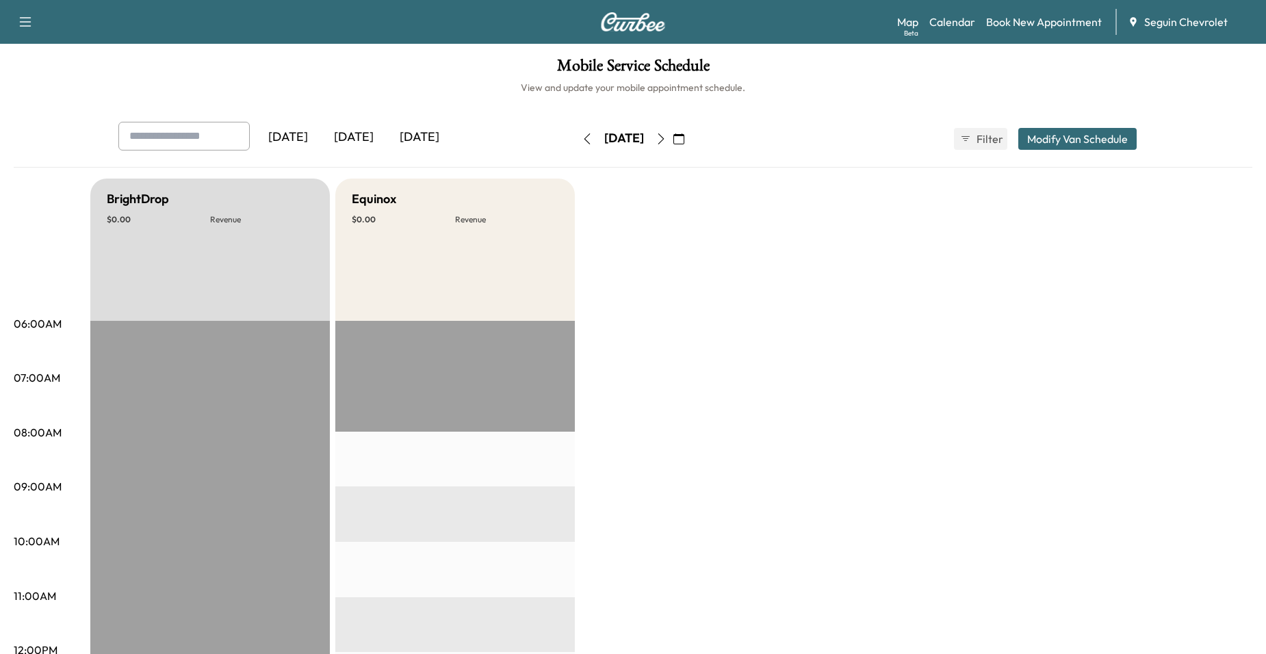
click at [667, 139] on icon "button" at bounding box center [661, 138] width 11 height 11
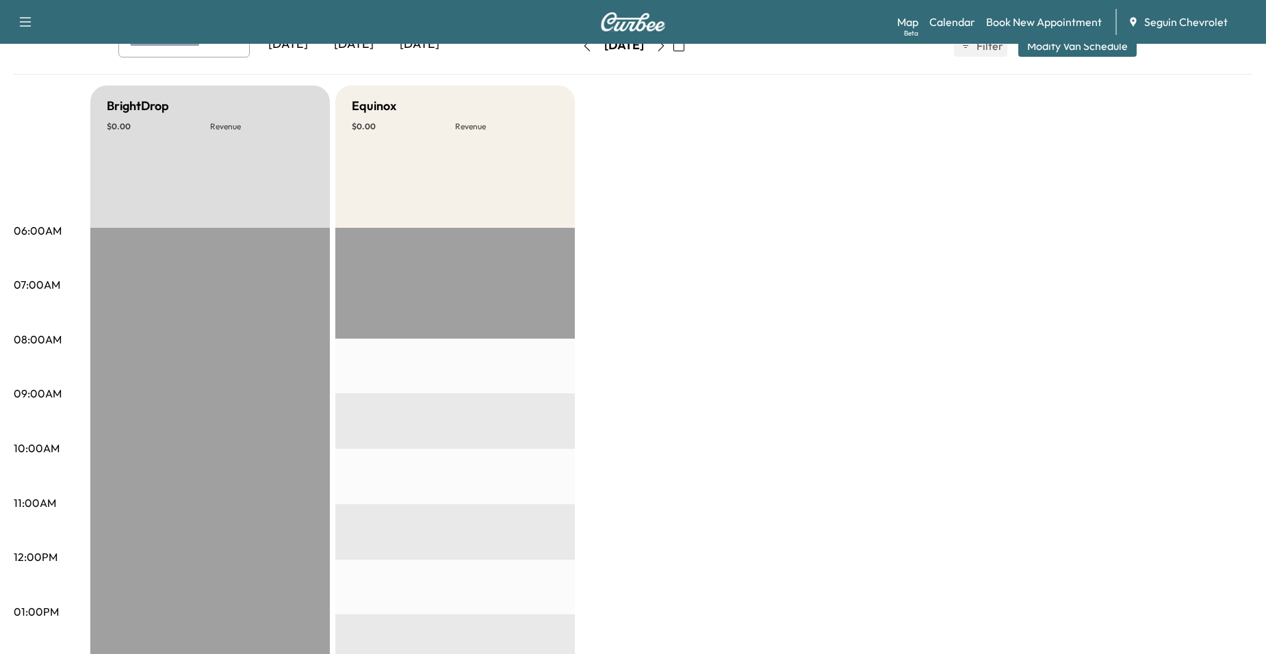
scroll to position [68, 0]
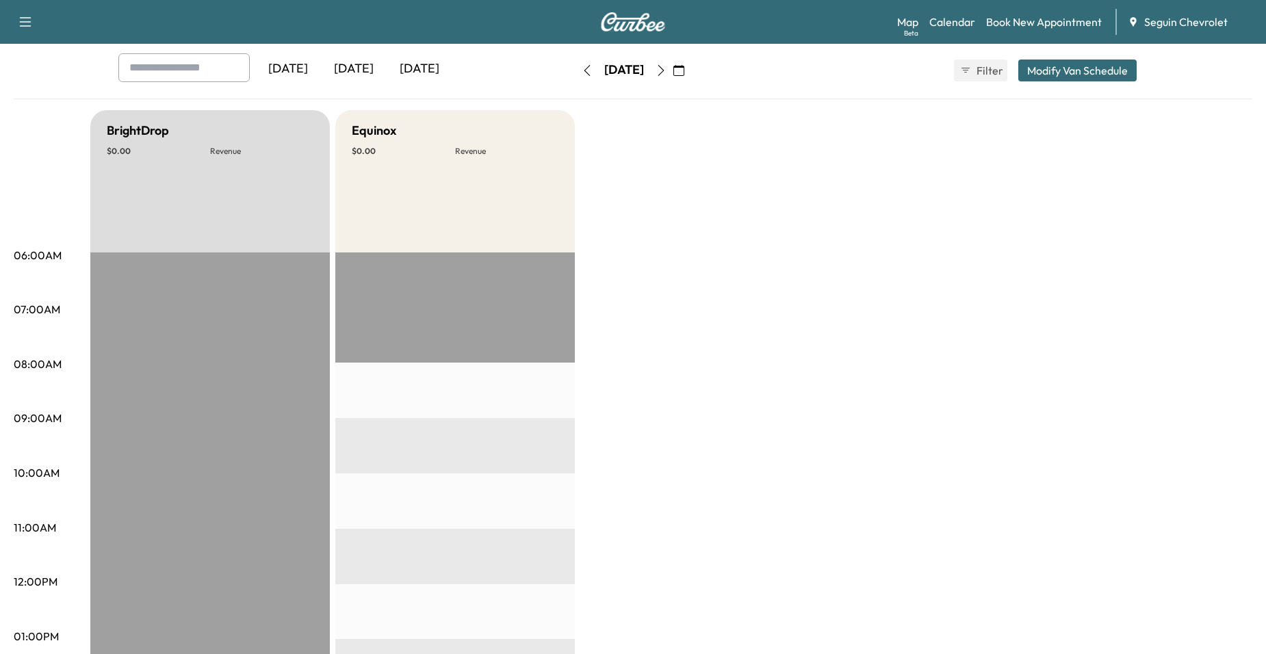
click at [673, 79] on button "button" at bounding box center [660, 71] width 23 height 22
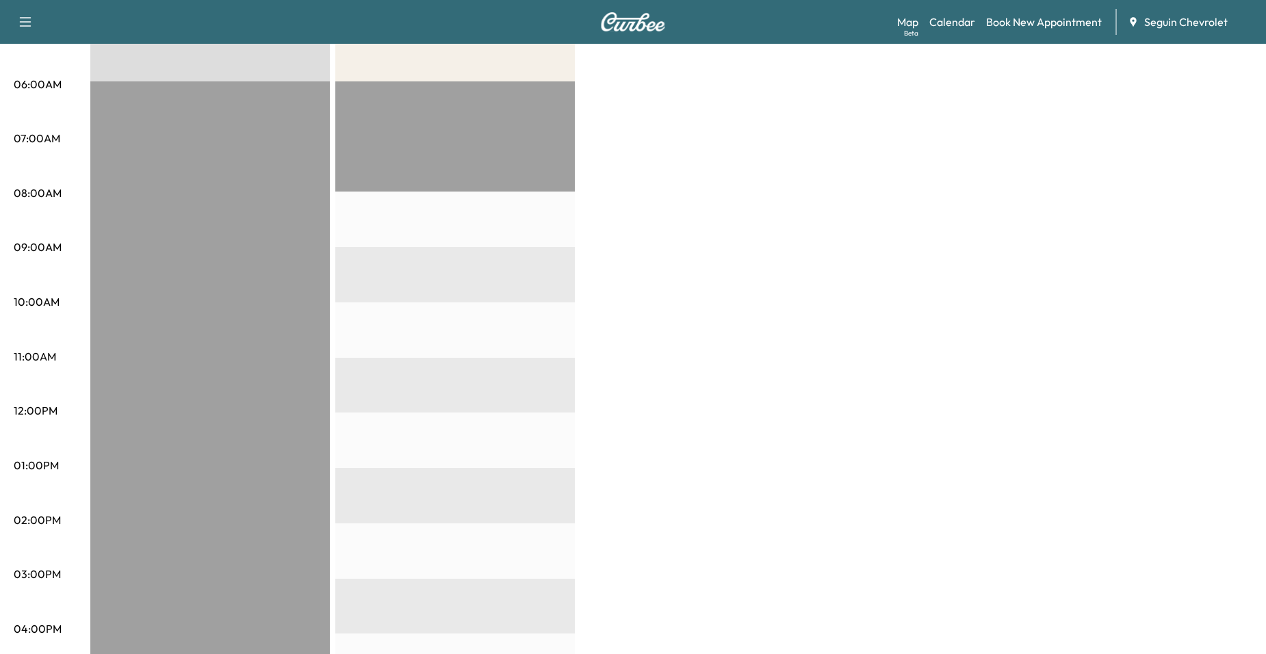
scroll to position [68, 0]
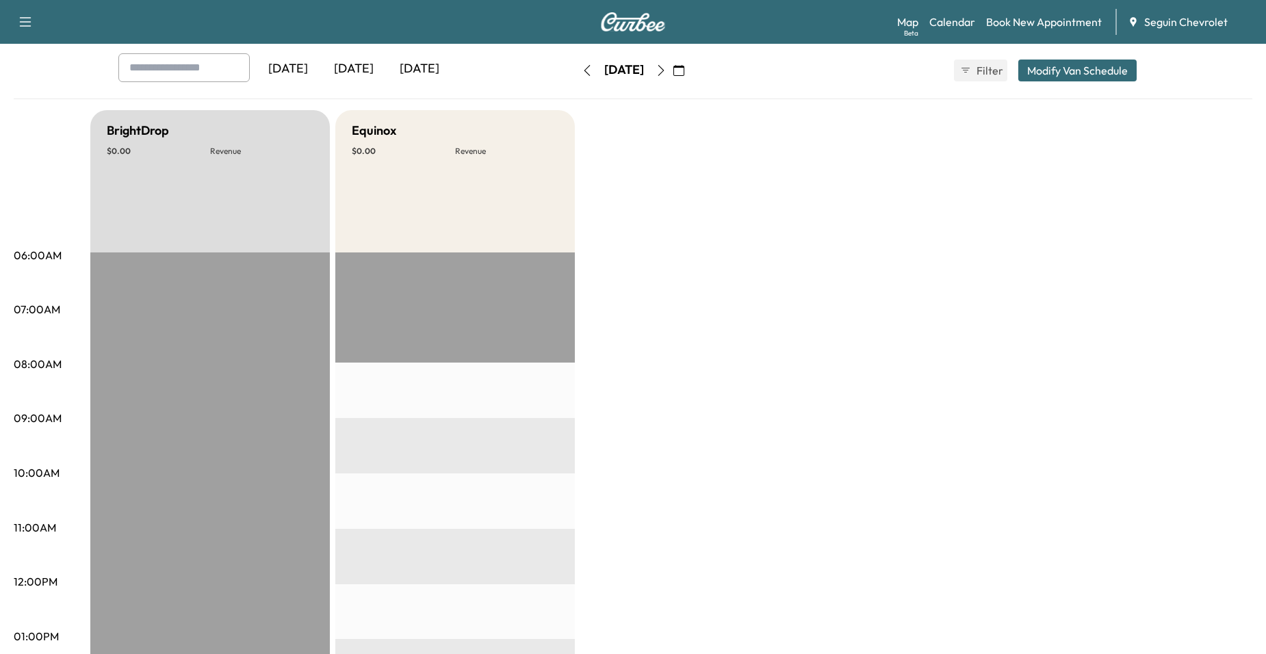
drag, startPoint x: 699, startPoint y: 63, endPoint x: 709, endPoint y: 68, distance: 11.3
click at [673, 63] on div "[DATE]" at bounding box center [624, 71] width 97 height 22
click at [667, 68] on icon "button" at bounding box center [661, 70] width 11 height 11
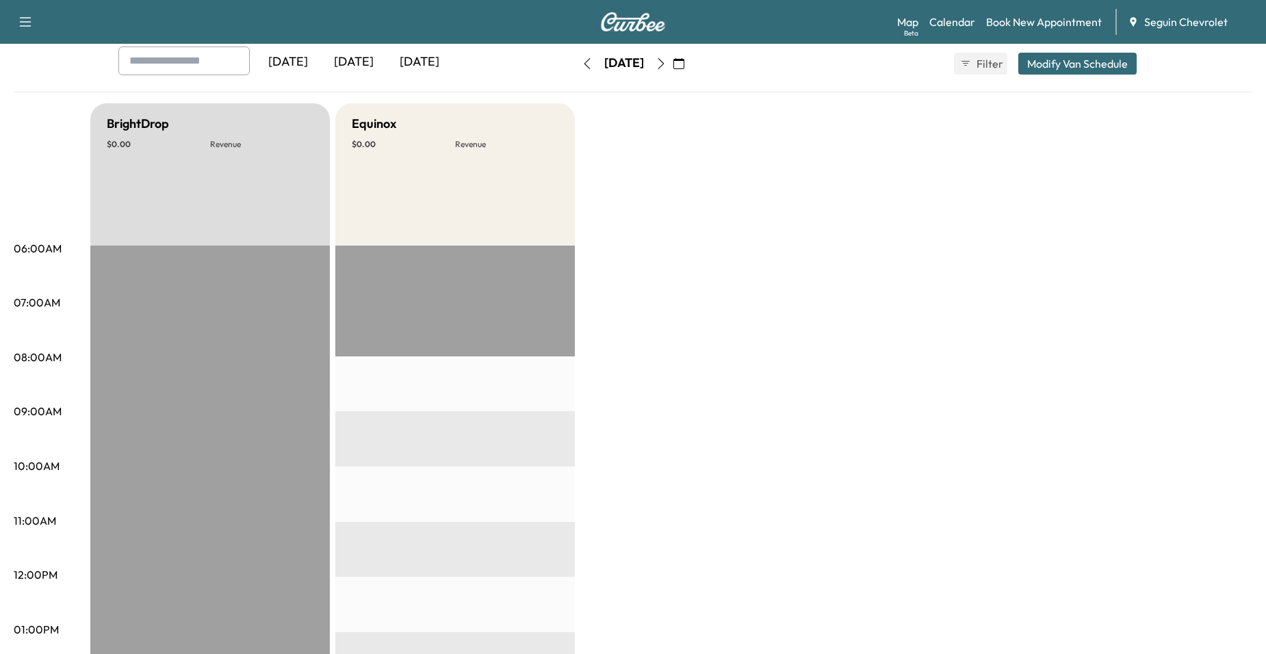
scroll to position [68, 0]
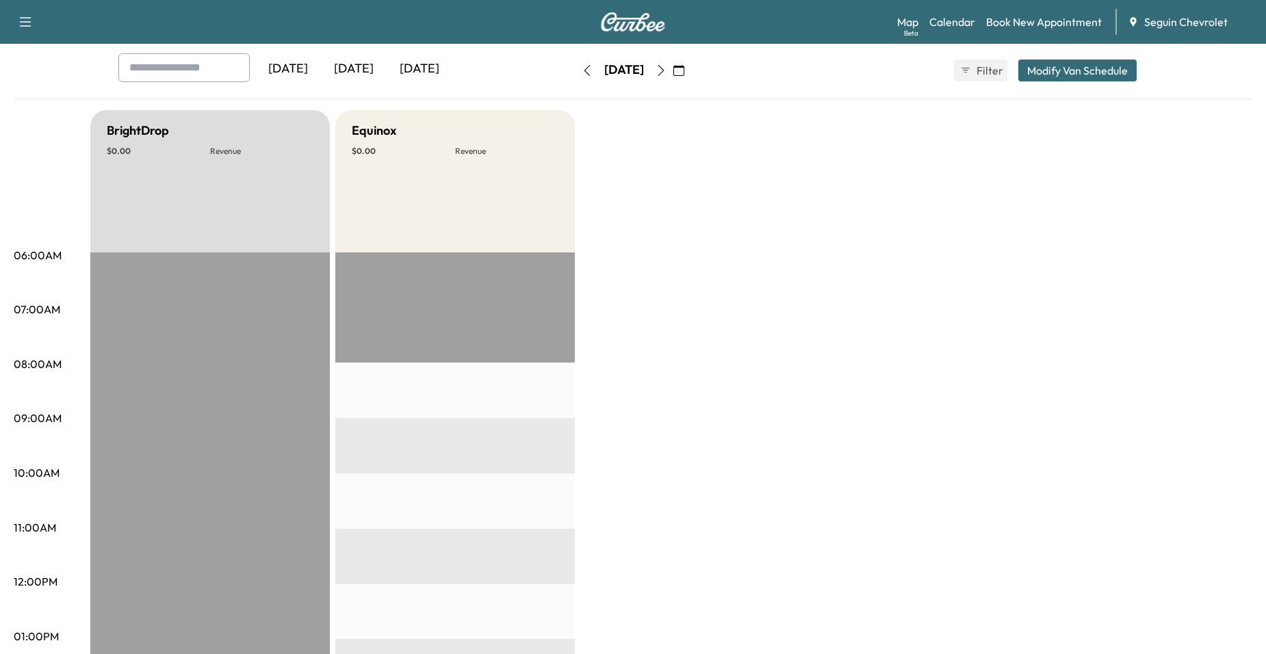
click at [691, 84] on div "[DATE] September 2025 S M T W T F S 31 1 2 3 4 5 6 7 8 9 10 11 12 13 14 15 16 1…" at bounding box center [633, 71] width 115 height 44
click at [667, 75] on icon "button" at bounding box center [661, 70] width 11 height 11
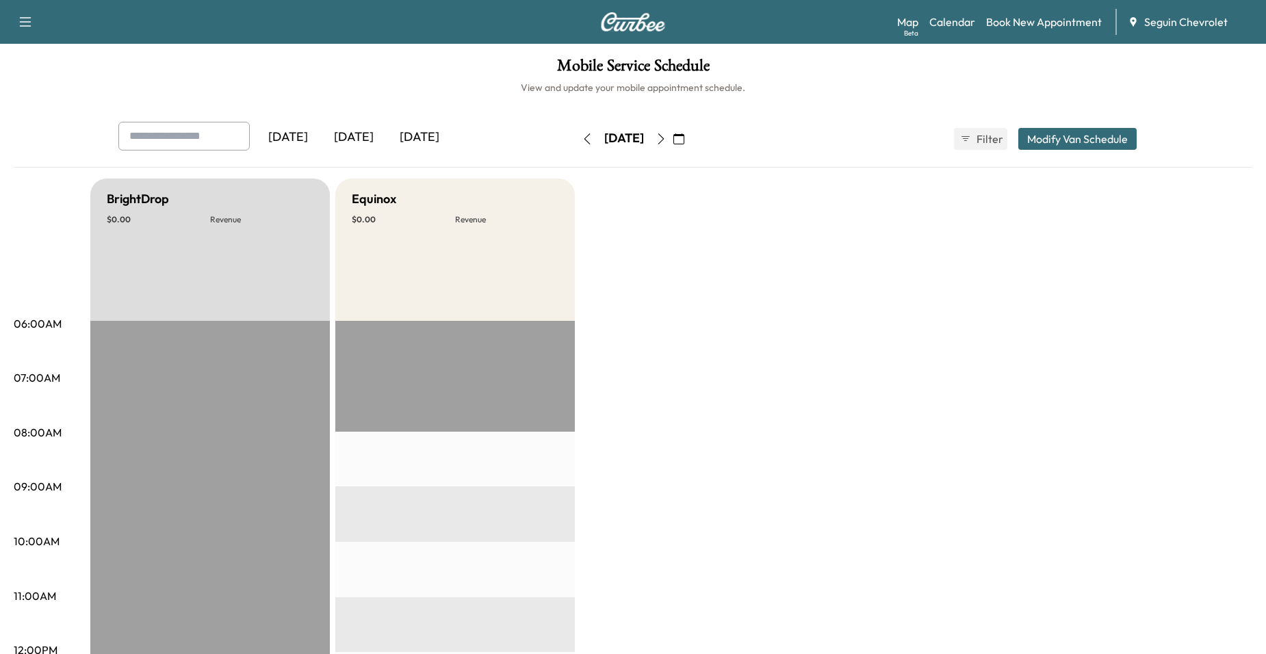
click at [673, 132] on div "[DATE]" at bounding box center [624, 139] width 97 height 22
click at [673, 133] on div "[DATE]" at bounding box center [624, 139] width 97 height 22
click at [667, 133] on icon "button" at bounding box center [661, 138] width 11 height 11
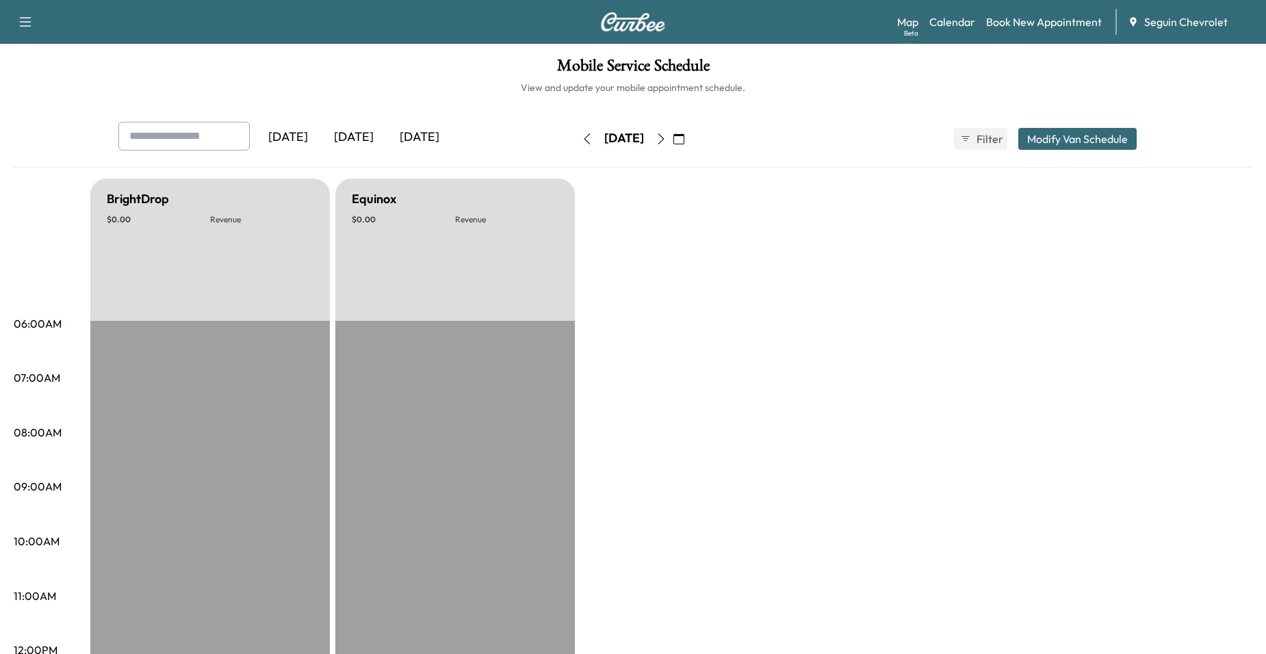
click at [673, 133] on button "button" at bounding box center [660, 139] width 23 height 22
click at [667, 133] on icon "button" at bounding box center [661, 138] width 11 height 11
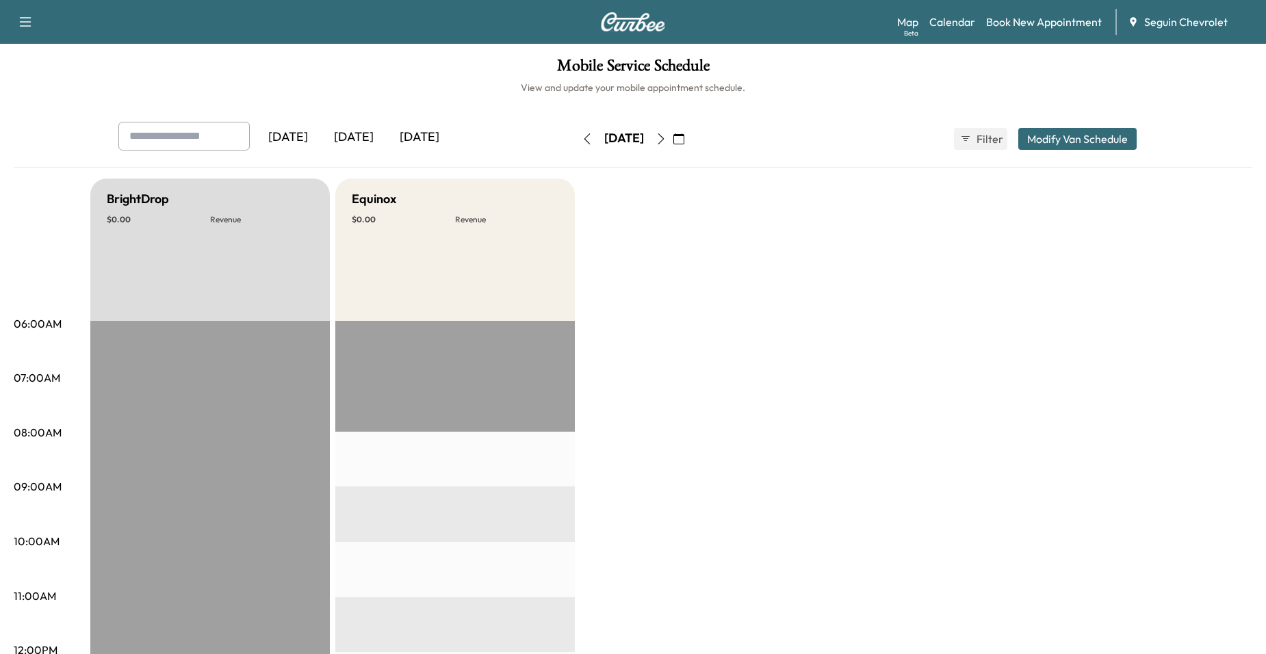
click at [667, 143] on icon "button" at bounding box center [661, 138] width 11 height 11
click at [667, 142] on icon "button" at bounding box center [661, 138] width 11 height 11
click at [673, 147] on button "button" at bounding box center [660, 139] width 23 height 22
click at [673, 148] on button "button" at bounding box center [660, 139] width 23 height 22
click at [691, 140] on button "button" at bounding box center [678, 139] width 23 height 22
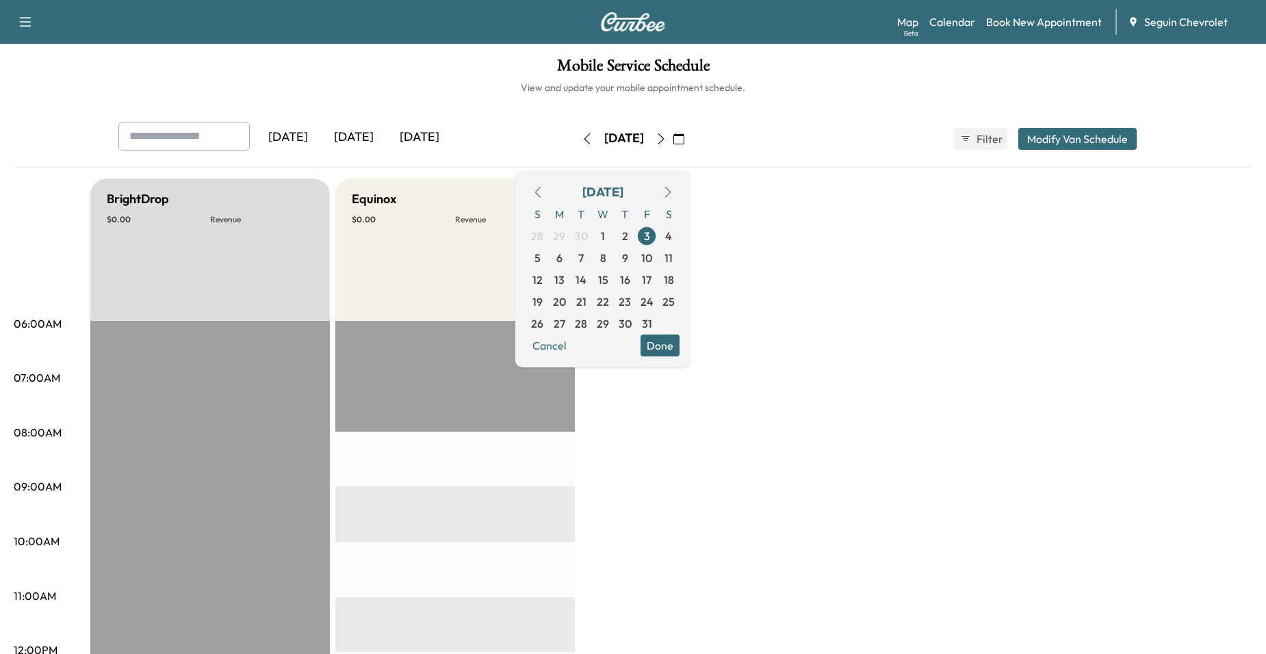
click at [667, 140] on icon "button" at bounding box center [661, 138] width 11 height 11
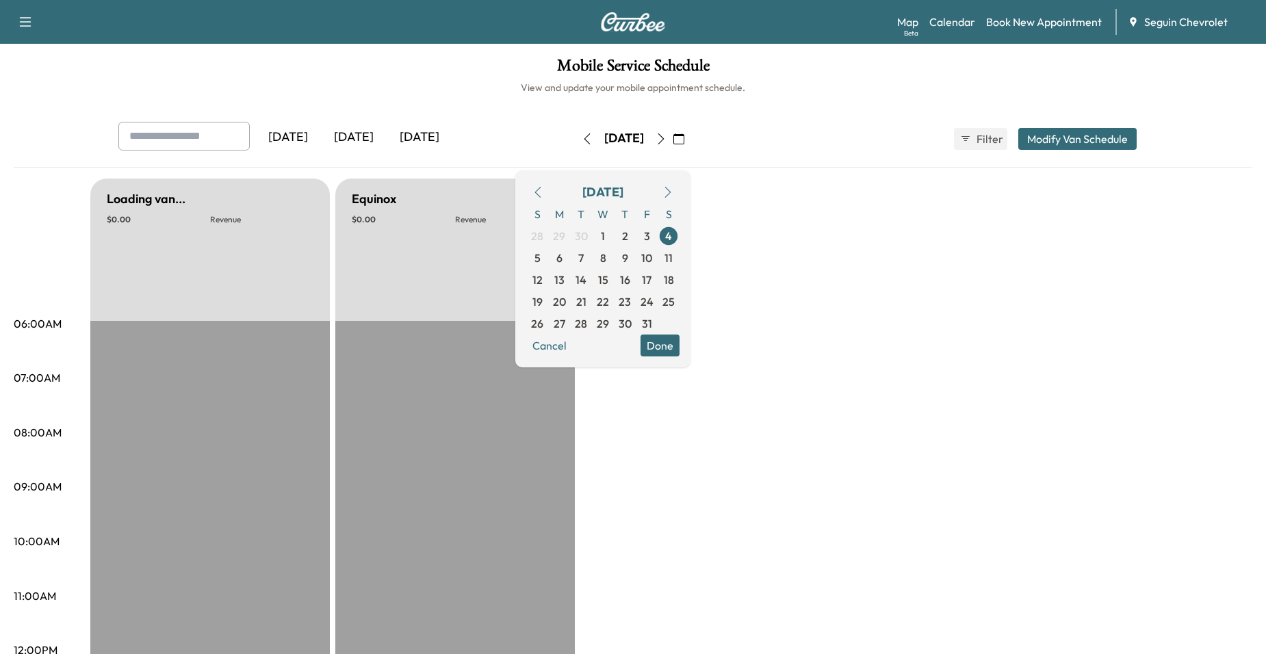
click at [673, 140] on button "button" at bounding box center [660, 139] width 23 height 22
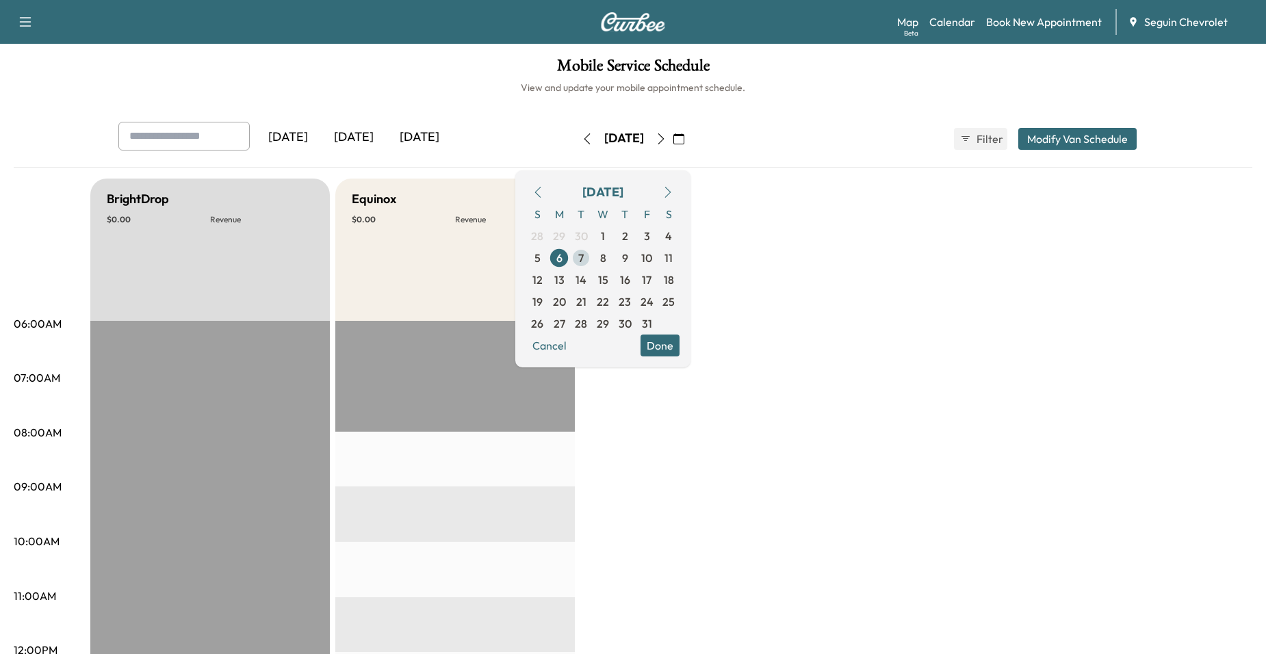
click at [584, 263] on span "7" at bounding box center [580, 258] width 5 height 16
click at [606, 257] on span "8" at bounding box center [603, 258] width 6 height 16
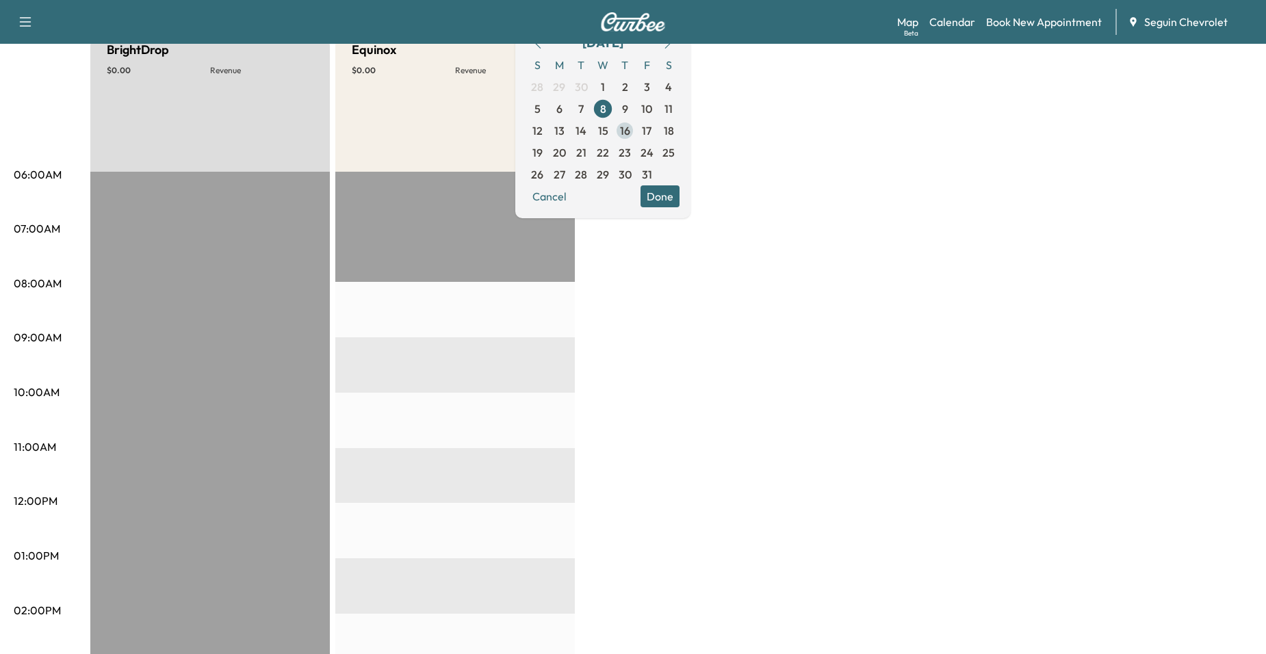
scroll to position [137, 0]
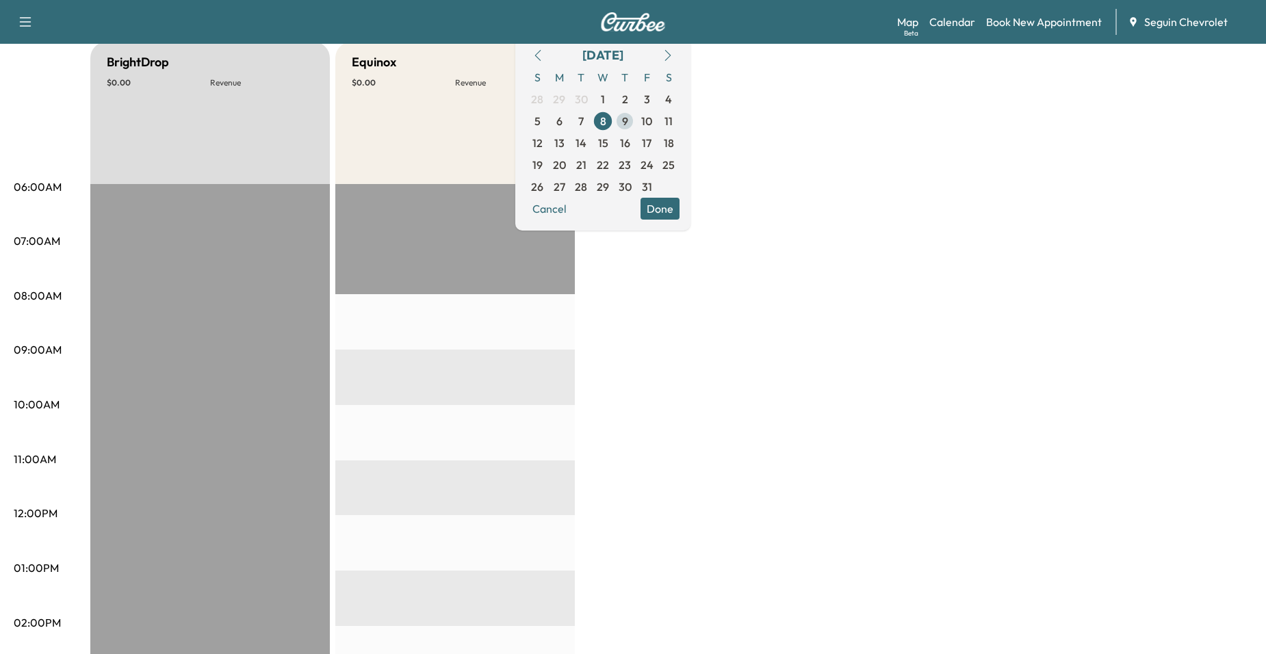
click at [636, 125] on span "9" at bounding box center [625, 121] width 22 height 22
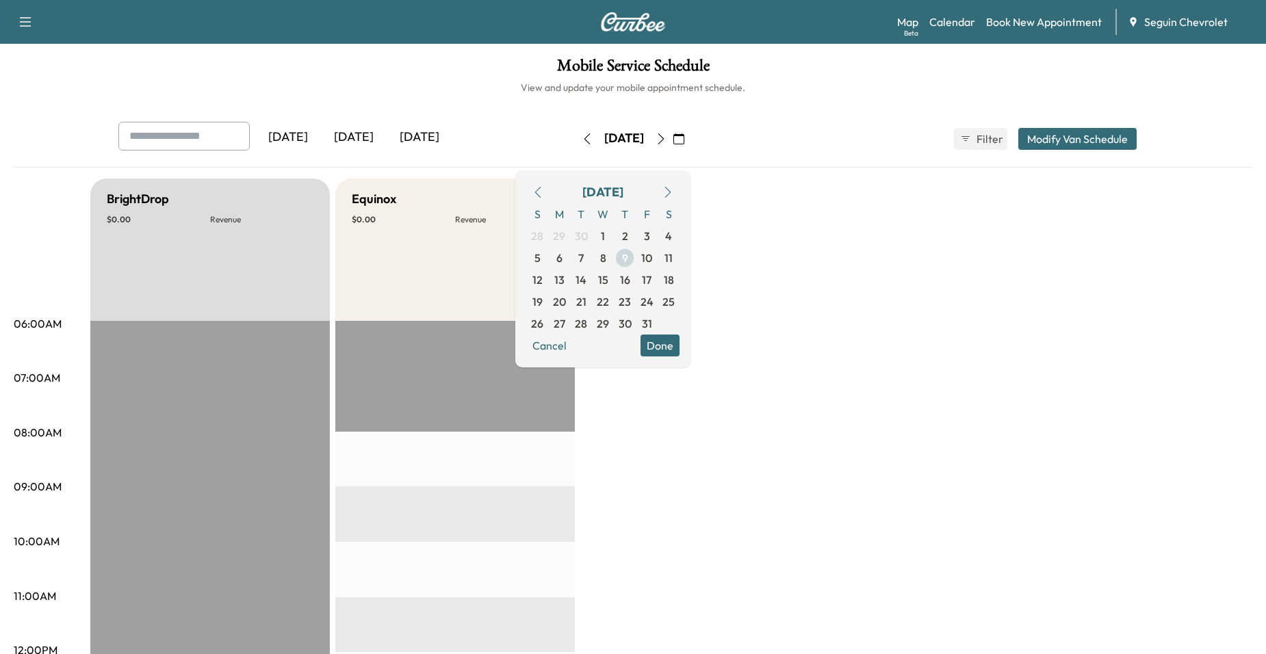
click at [636, 261] on span "9" at bounding box center [625, 258] width 22 height 22
click at [652, 256] on span "10" at bounding box center [646, 258] width 11 height 16
click at [565, 279] on span "13" at bounding box center [559, 280] width 10 height 16
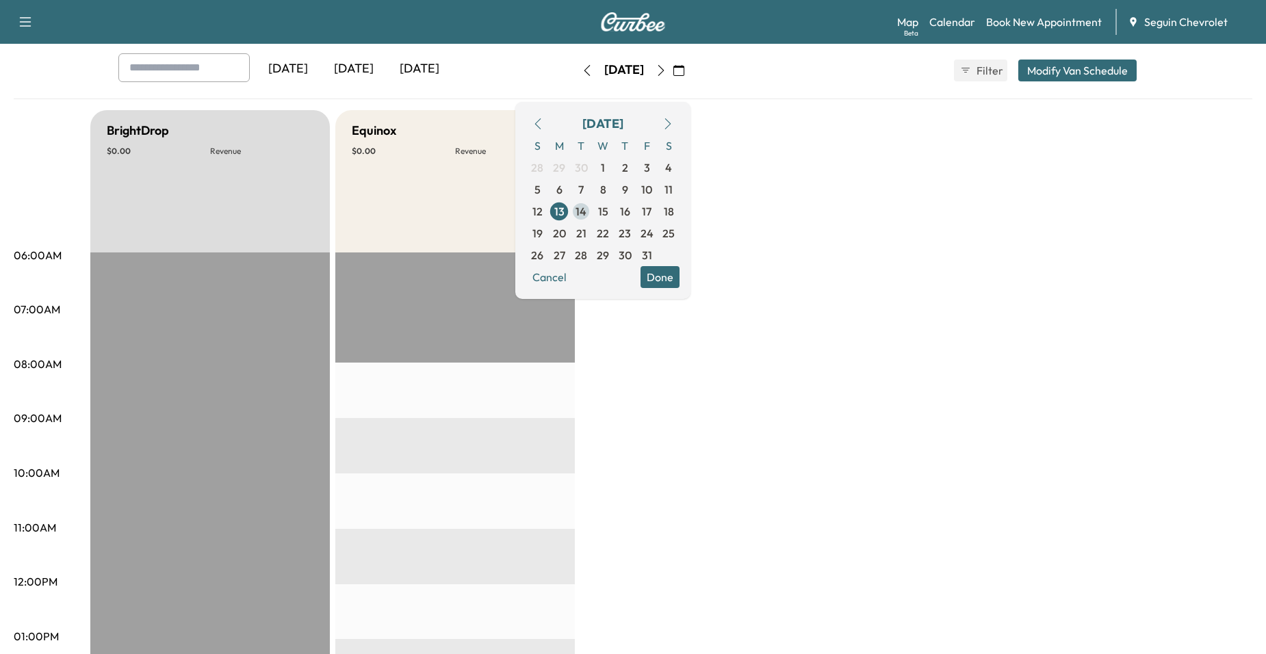
click at [586, 214] on span "14" at bounding box center [581, 211] width 11 height 16
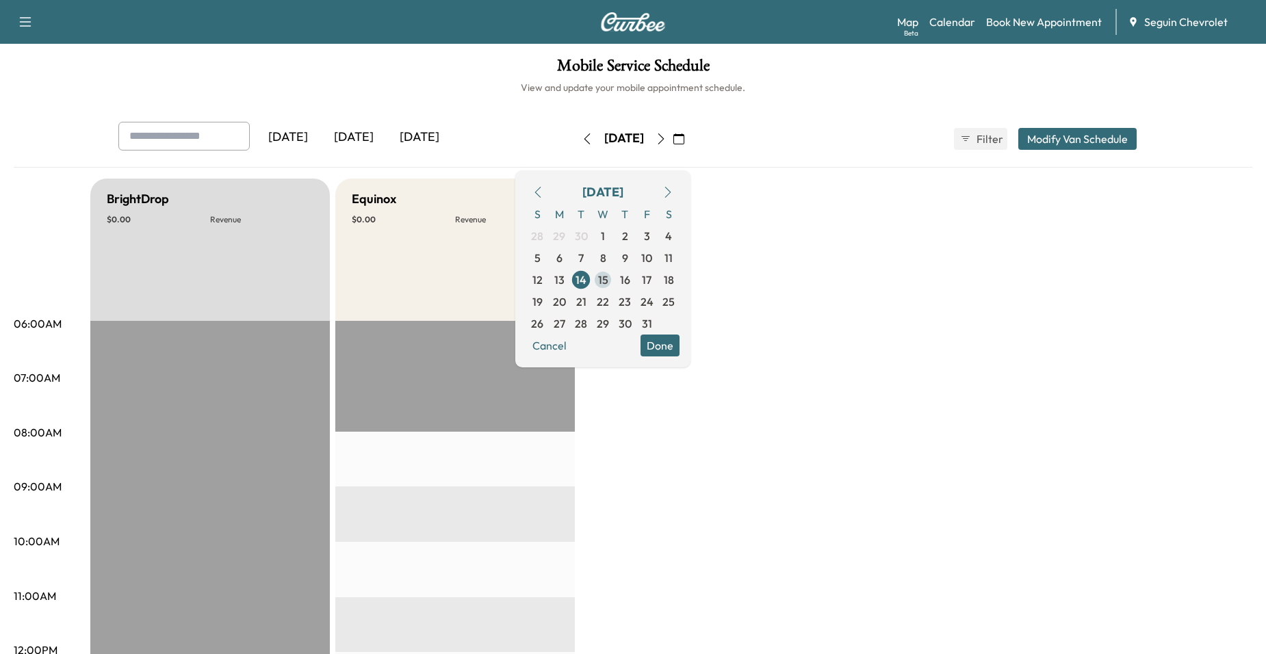
click at [608, 277] on span "15" at bounding box center [603, 280] width 10 height 16
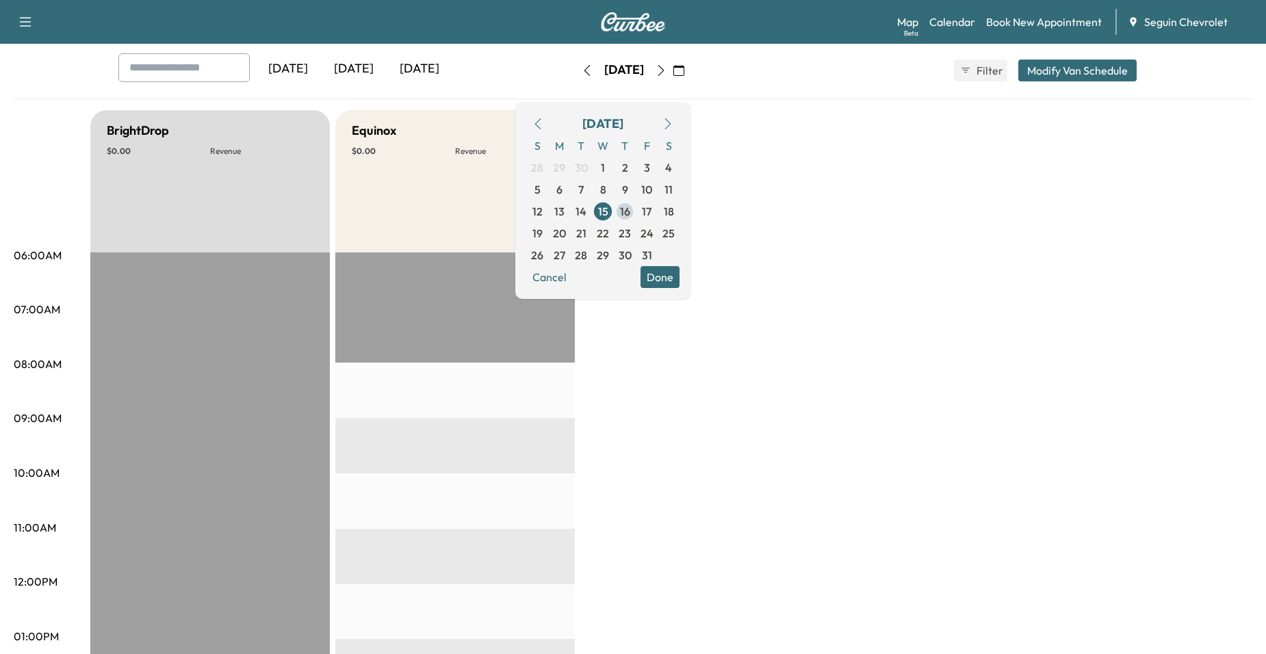
click at [630, 216] on span "16" at bounding box center [625, 211] width 10 height 16
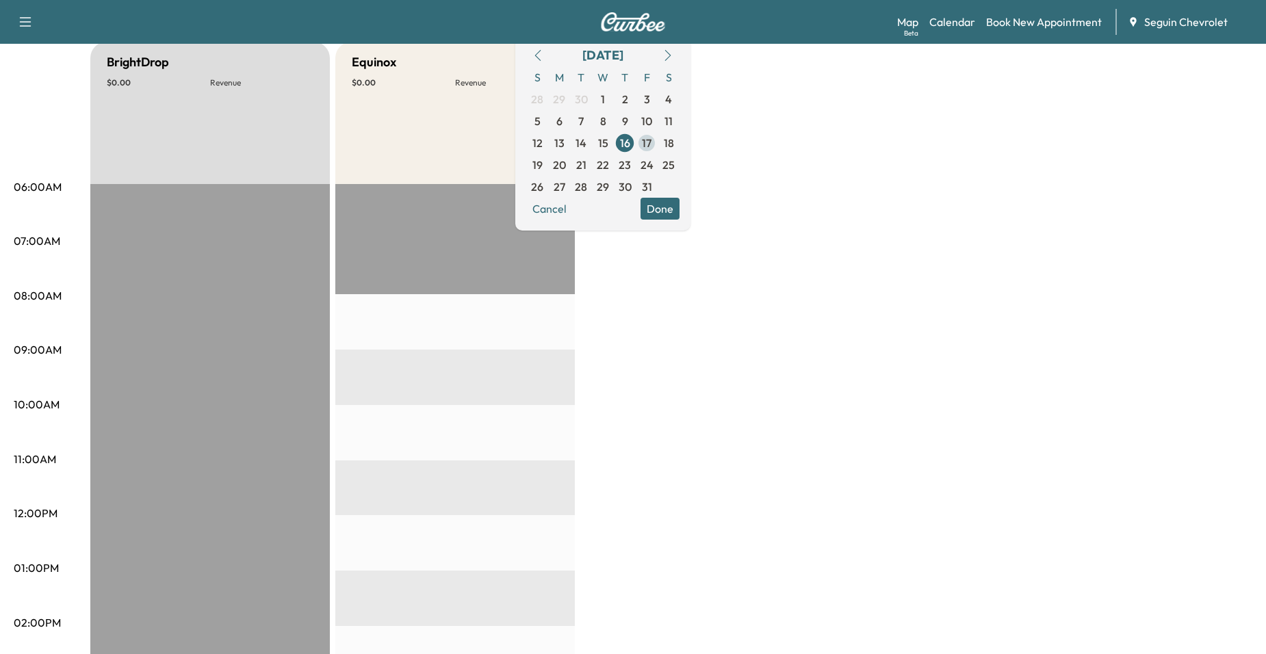
click at [658, 152] on span "17" at bounding box center [647, 143] width 22 height 22
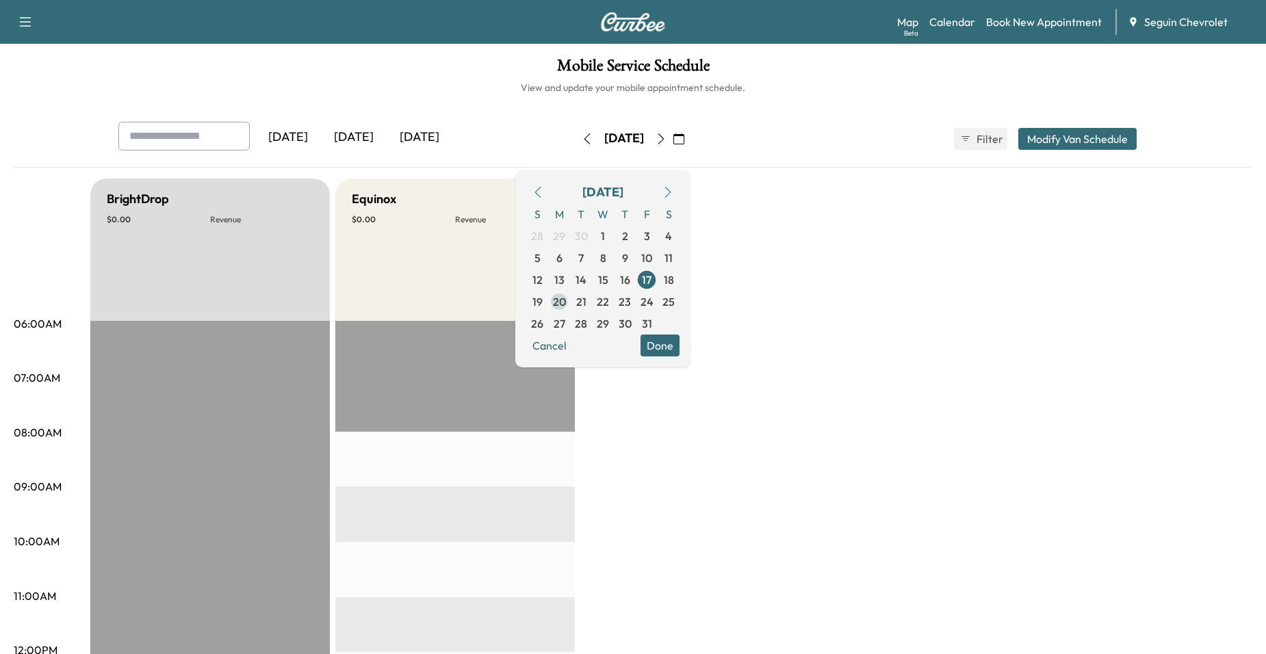
click at [566, 301] on span "20" at bounding box center [559, 302] width 13 height 16
click at [592, 296] on span "21" at bounding box center [581, 302] width 22 height 22
click at [609, 302] on span "22" at bounding box center [603, 302] width 12 height 16
click at [623, 187] on div "[DATE]" at bounding box center [602, 192] width 41 height 19
click at [543, 187] on icon "button" at bounding box center [537, 192] width 11 height 11
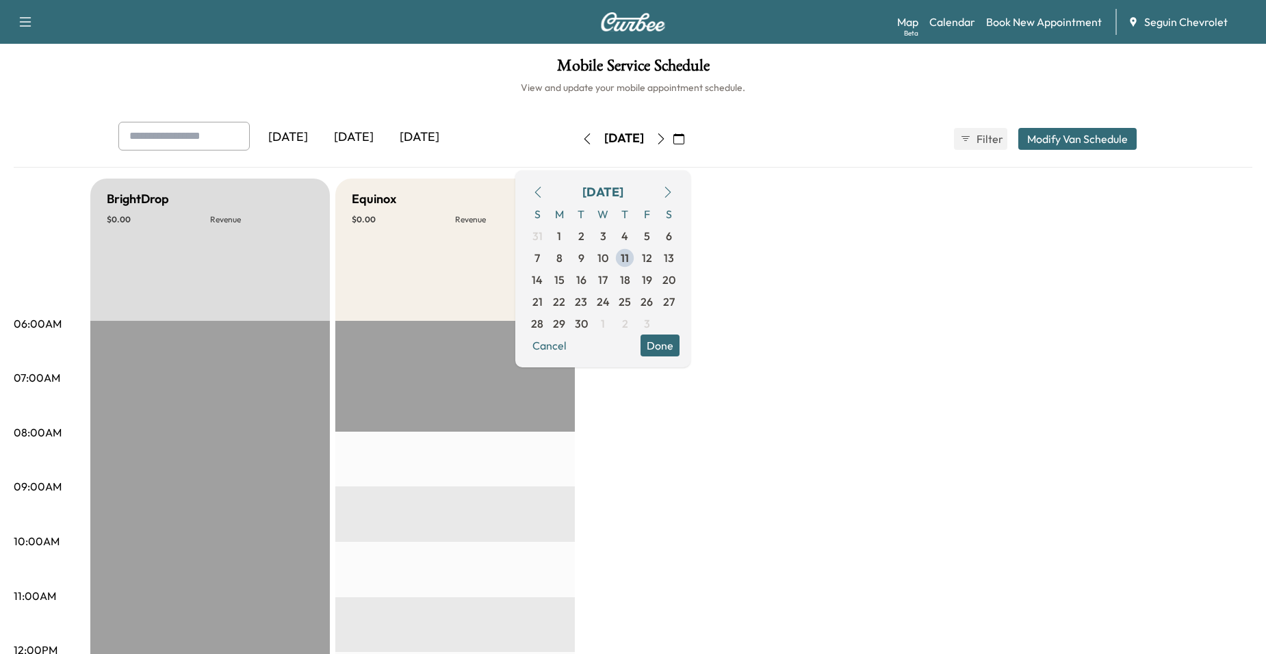
click at [543, 187] on icon "button" at bounding box center [537, 192] width 11 height 11
click at [673, 194] on icon "button" at bounding box center [667, 192] width 11 height 11
click at [636, 267] on span "11" at bounding box center [625, 258] width 22 height 22
click at [430, 144] on div "[DATE]" at bounding box center [420, 137] width 66 height 31
click at [636, 259] on span "11" at bounding box center [625, 258] width 22 height 22
